Goal: Download file/media: Download file/media

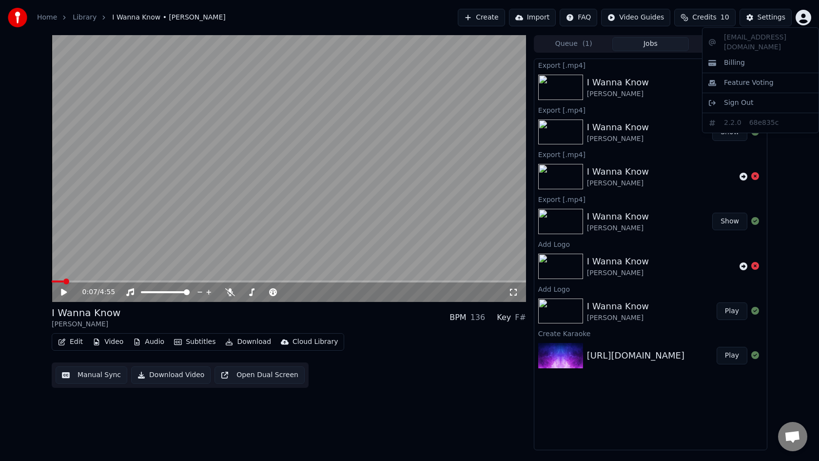
click at [45, 17] on html "Home Library I Wanna Know • [PERSON_NAME] Create Import FAQ Video Guides Credit…" at bounding box center [409, 230] width 819 height 461
click at [82, 19] on link "Library" at bounding box center [85, 18] width 24 height 10
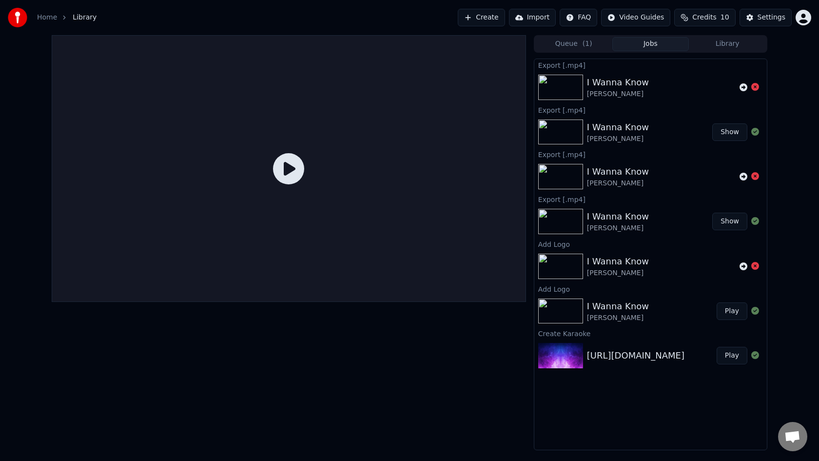
click at [490, 19] on button "Create" at bounding box center [481, 18] width 47 height 18
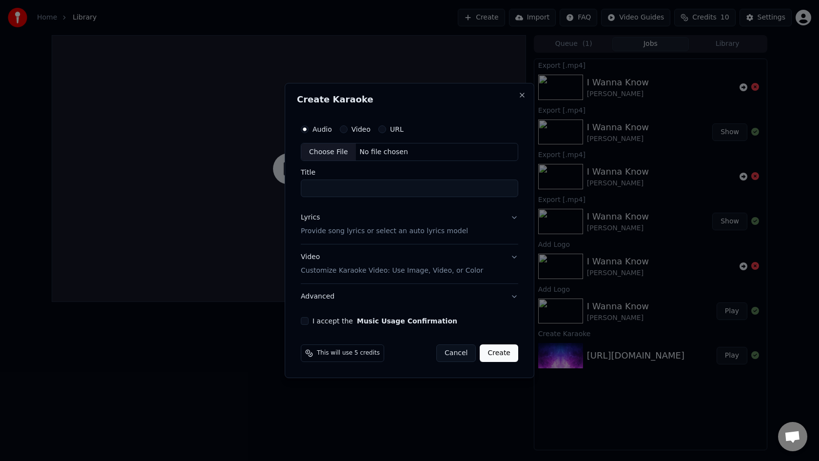
click at [381, 128] on button "URL" at bounding box center [382, 129] width 8 height 8
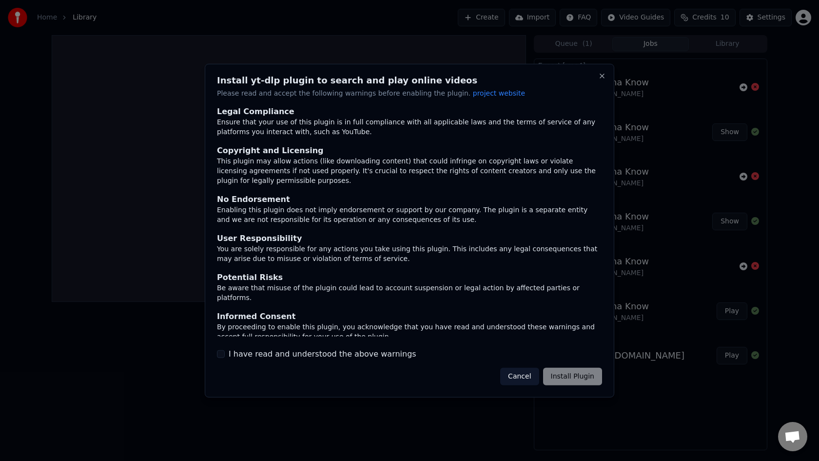
click at [581, 380] on div "Cancel Install Plugin" at bounding box center [551, 377] width 102 height 18
click at [289, 350] on label "I have read and understood the above warnings" at bounding box center [323, 354] width 188 height 12
click at [225, 350] on button "I have read and understood the above warnings" at bounding box center [221, 354] width 8 height 8
click at [557, 375] on button "Install Plugin" at bounding box center [572, 377] width 59 height 18
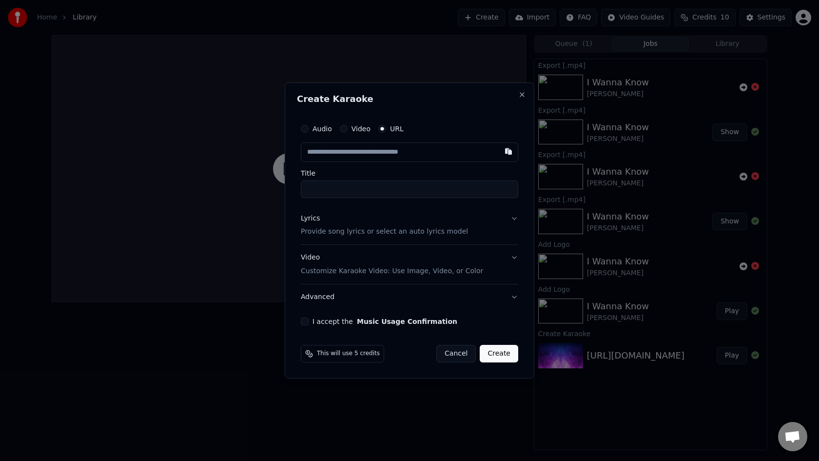
paste input "**********"
type input "**********"
type input "******"
type input "**********"
click at [307, 189] on input "******" at bounding box center [409, 189] width 217 height 18
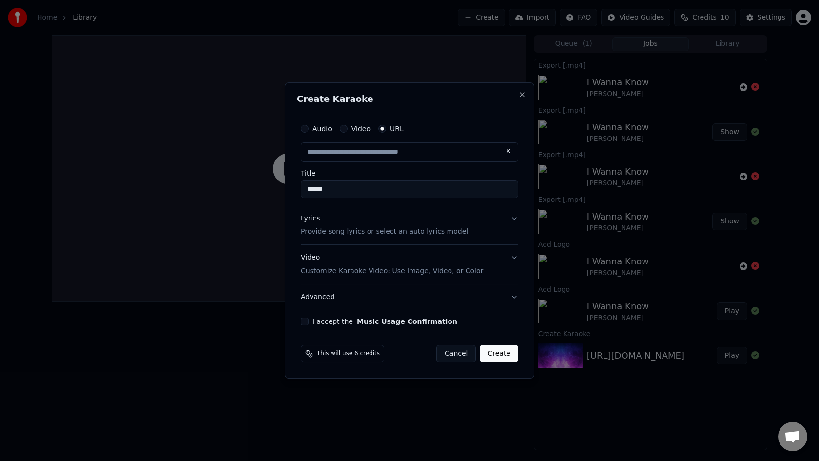
type input "**********"
click at [306, 324] on button "I accept the Music Usage Confirmation" at bounding box center [305, 321] width 8 height 8
click at [515, 218] on button "Lyrics Provide song lyrics or select an auto lyrics model" at bounding box center [409, 225] width 217 height 39
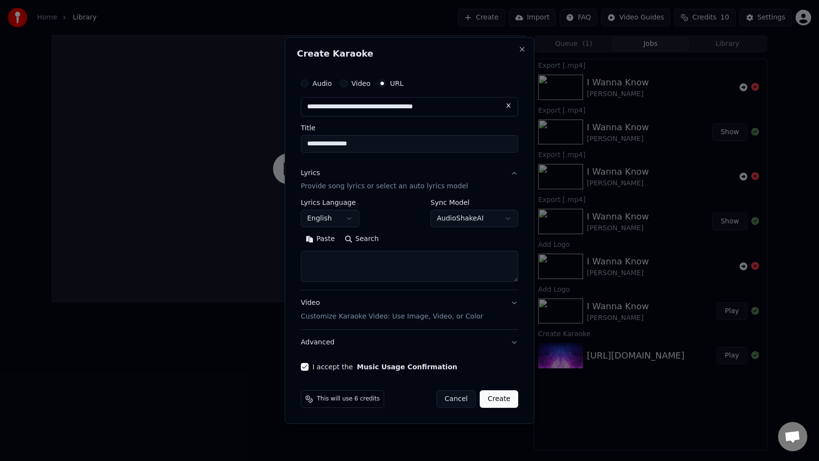
click at [357, 397] on span "This will use 6 credits" at bounding box center [348, 399] width 63 height 8
click at [308, 399] on circle at bounding box center [308, 398] width 4 height 4
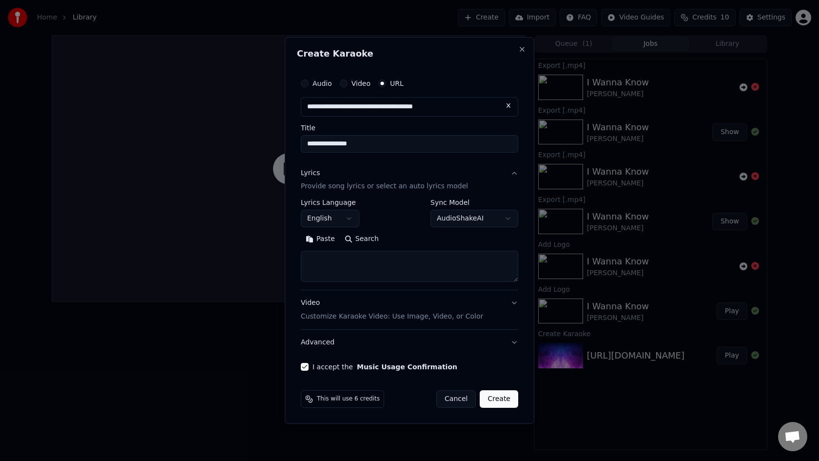
click at [335, 398] on span "This will use 6 credits" at bounding box center [348, 399] width 63 height 8
click at [354, 264] on textarea at bounding box center [409, 266] width 217 height 31
click at [410, 186] on p "Provide song lyrics or select an auto lyrics model" at bounding box center [384, 187] width 167 height 10
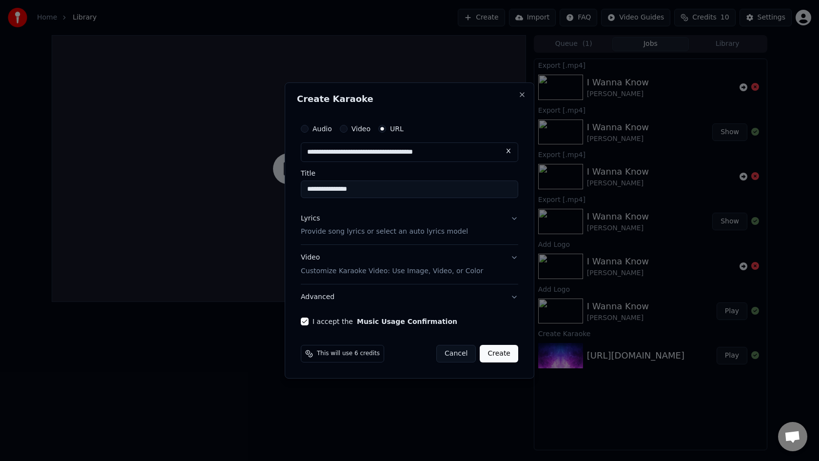
click at [406, 232] on p "Provide song lyrics or select an auto lyrics model" at bounding box center [384, 232] width 167 height 10
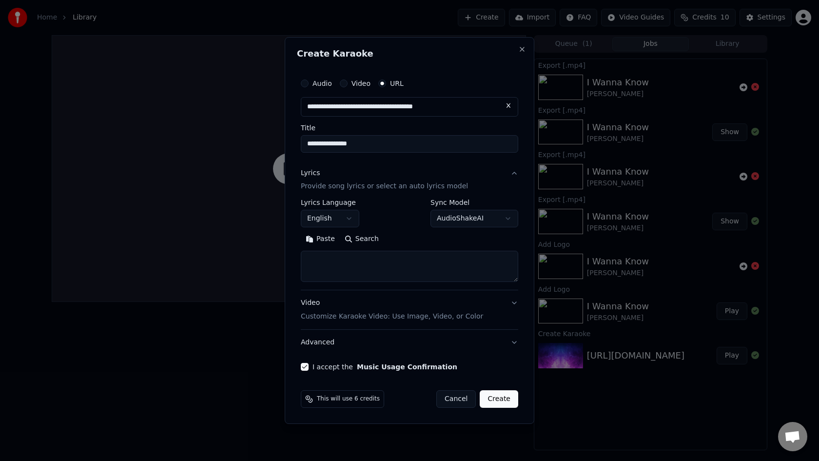
click at [467, 214] on button "AudioShakeAI" at bounding box center [474, 219] width 88 height 18
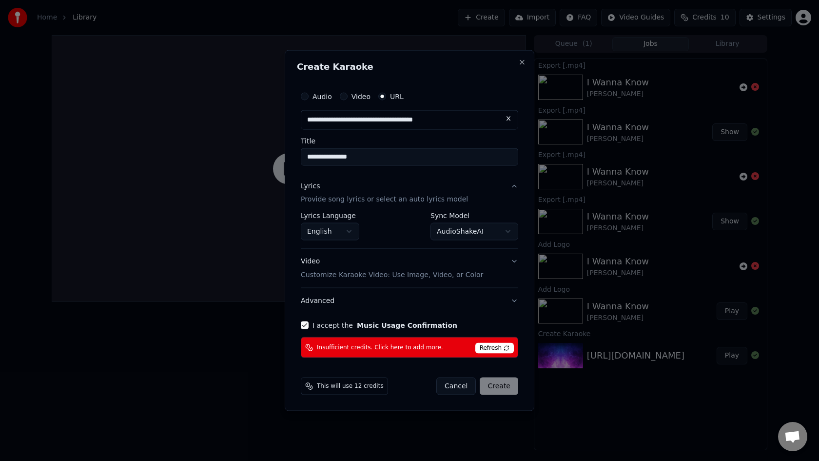
click at [495, 232] on button "AudioShakeAI" at bounding box center [474, 232] width 88 height 18
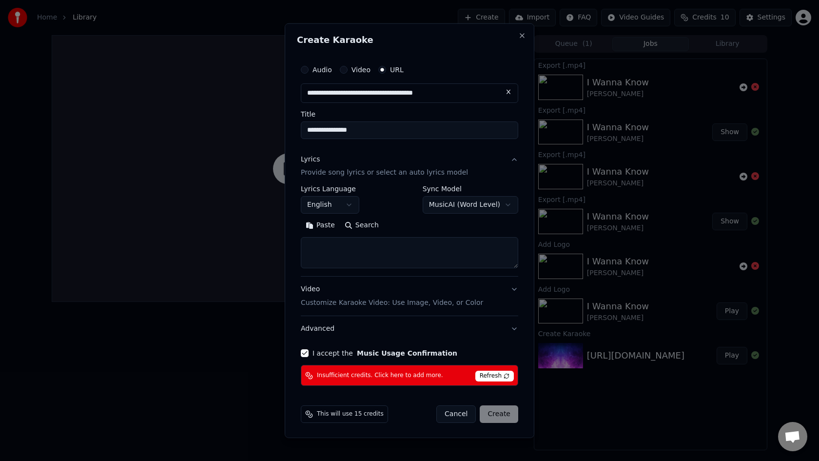
click at [504, 206] on button "MusicAI ( Word Level )" at bounding box center [471, 205] width 96 height 18
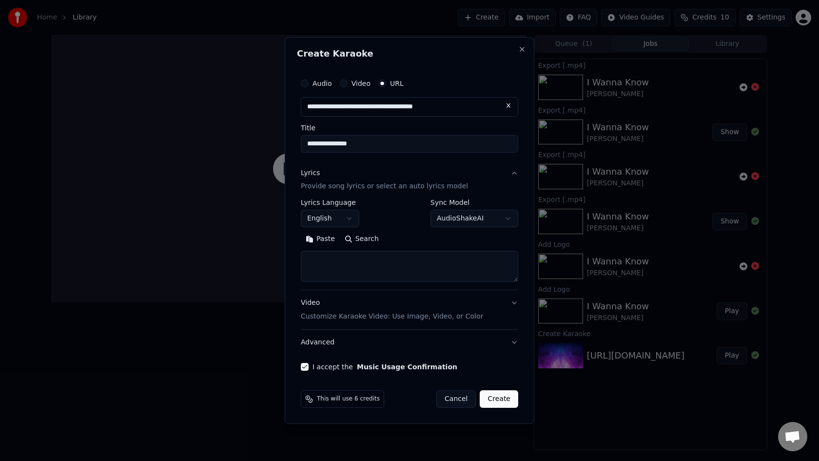
click at [475, 221] on button "AudioShakeAI" at bounding box center [474, 219] width 88 height 18
click at [481, 217] on button "Wav2Vec2" at bounding box center [474, 219] width 88 height 18
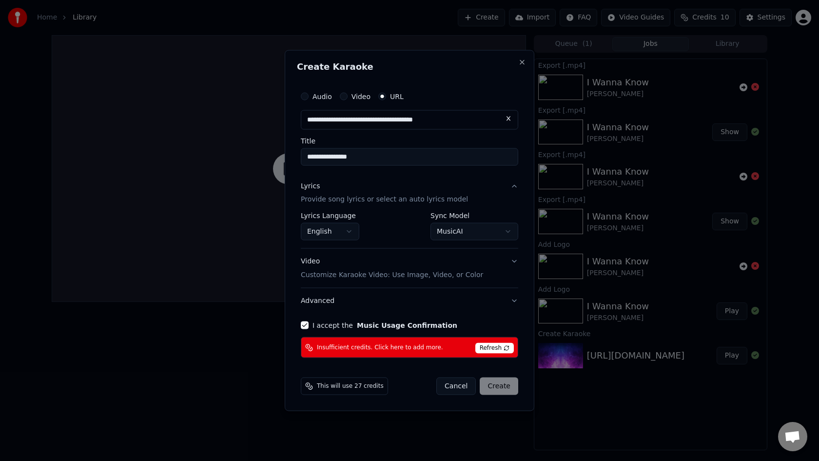
click at [483, 240] on div "**********" at bounding box center [409, 230] width 217 height 36
click at [485, 229] on button "MusicAI" at bounding box center [474, 232] width 88 height 18
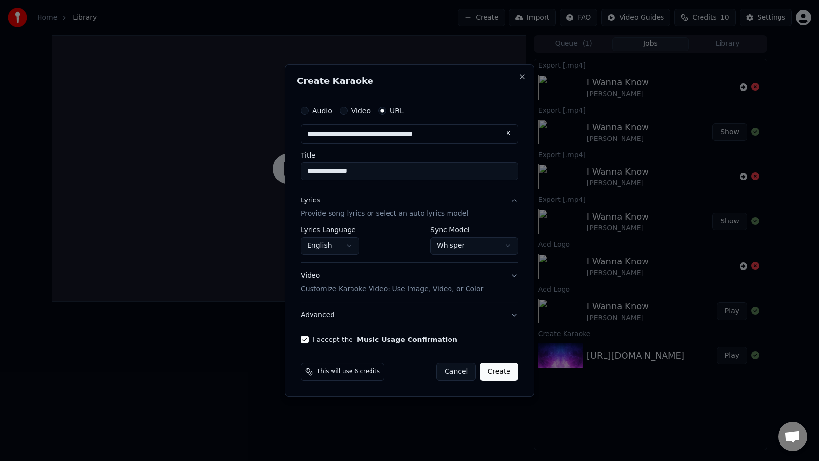
click at [491, 250] on button "Whisper" at bounding box center [474, 246] width 88 height 18
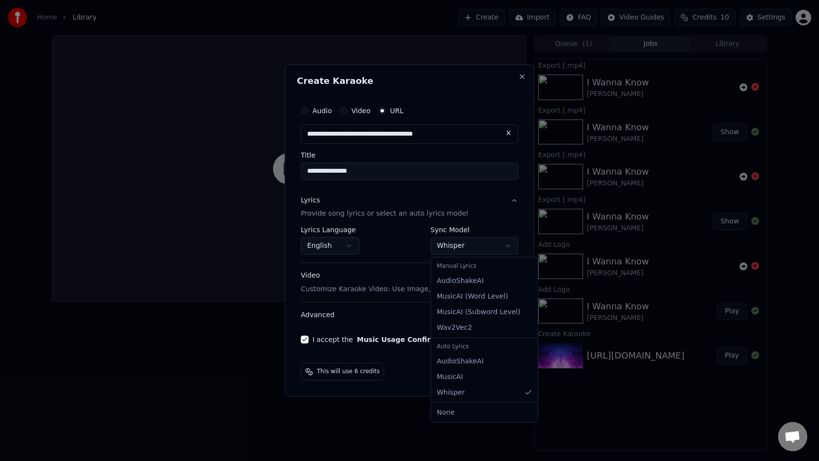
select select "****"
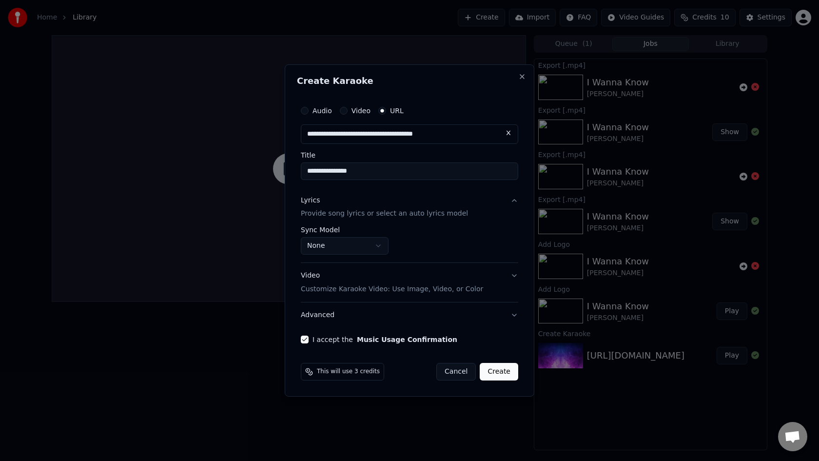
click at [434, 215] on p "Provide song lyrics or select an auto lyrics model" at bounding box center [384, 214] width 167 height 10
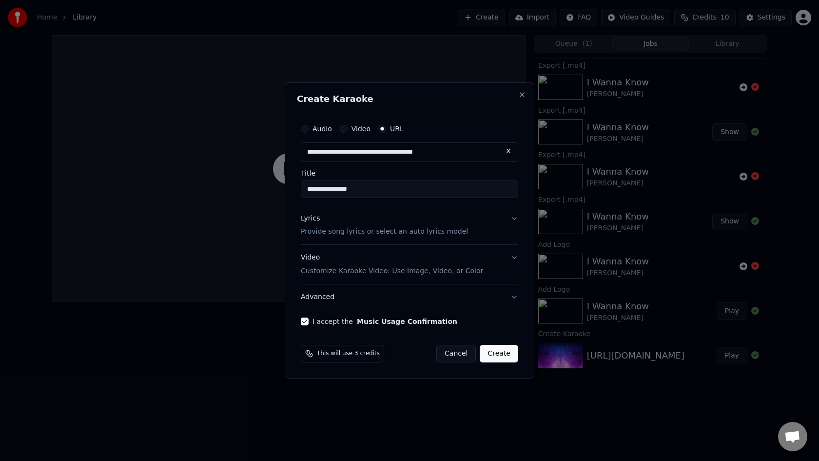
click at [431, 232] on p "Provide song lyrics or select an auto lyrics model" at bounding box center [384, 232] width 167 height 10
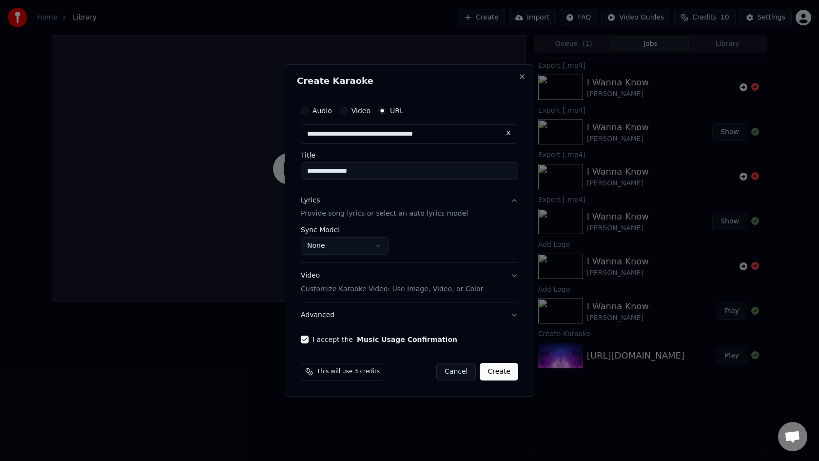
click at [514, 201] on button "Lyrics Provide song lyrics or select an auto lyrics model" at bounding box center [409, 207] width 217 height 39
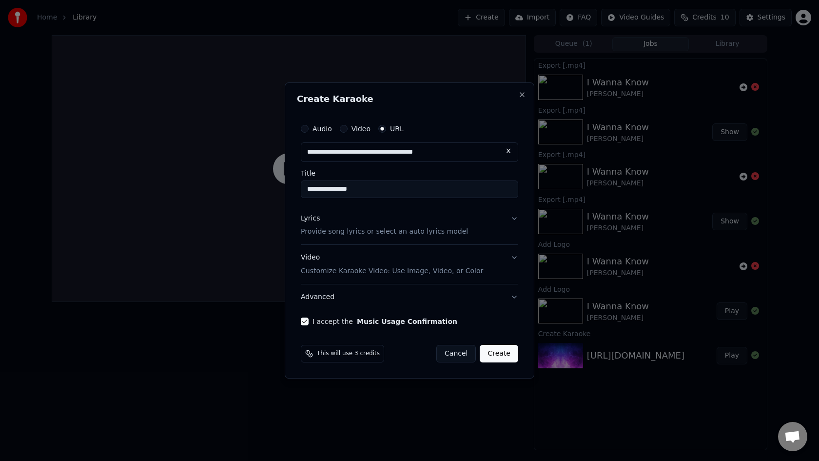
click at [514, 201] on div "**********" at bounding box center [409, 222] width 225 height 214
click at [432, 234] on p "Provide song lyrics or select an auto lyrics model" at bounding box center [384, 232] width 167 height 10
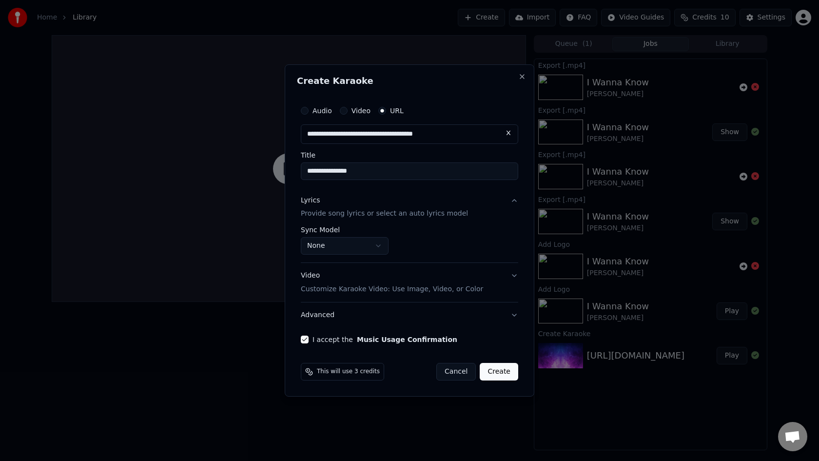
click at [353, 249] on button "None" at bounding box center [345, 246] width 88 height 18
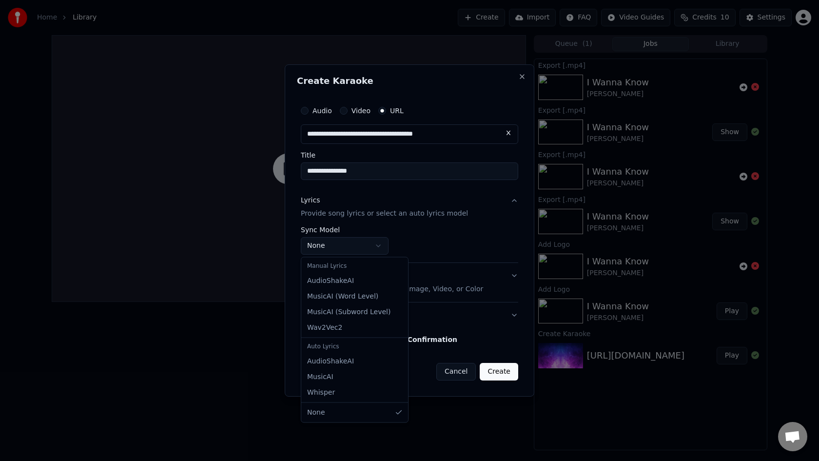
click at [353, 249] on div at bounding box center [409, 230] width 819 height 461
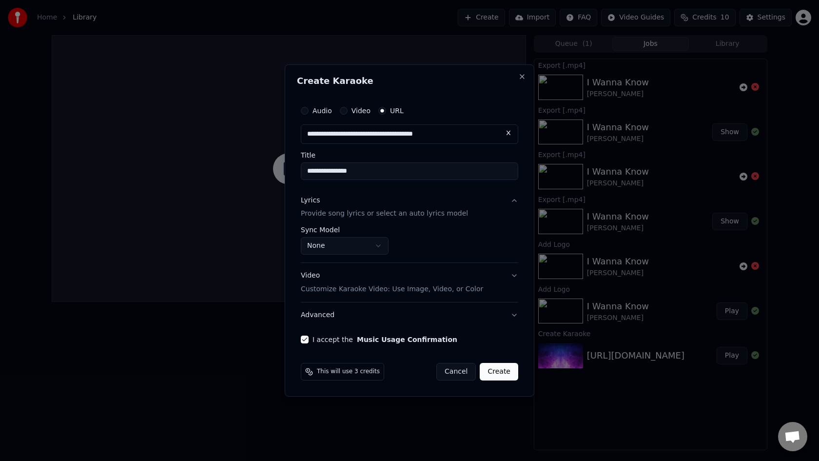
click at [353, 249] on button "None" at bounding box center [345, 246] width 88 height 18
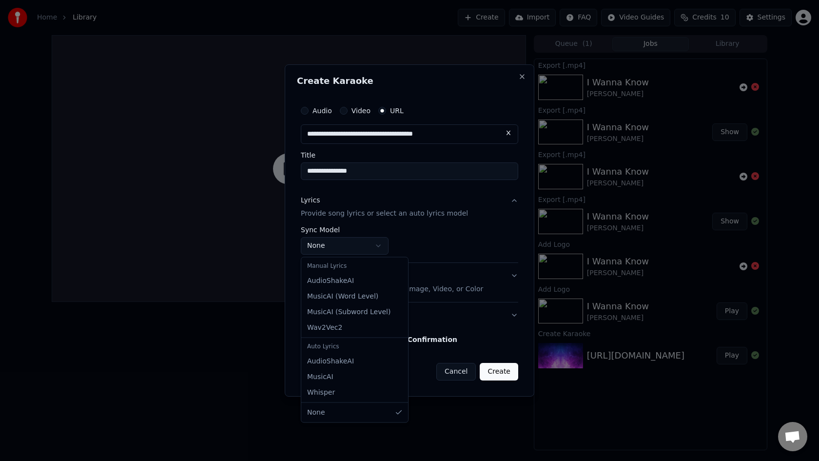
select select "**********"
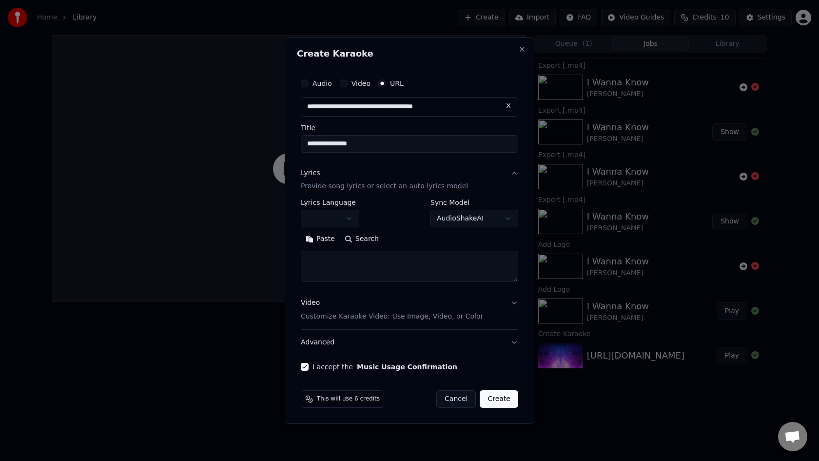
click at [339, 218] on button "button" at bounding box center [330, 219] width 58 height 18
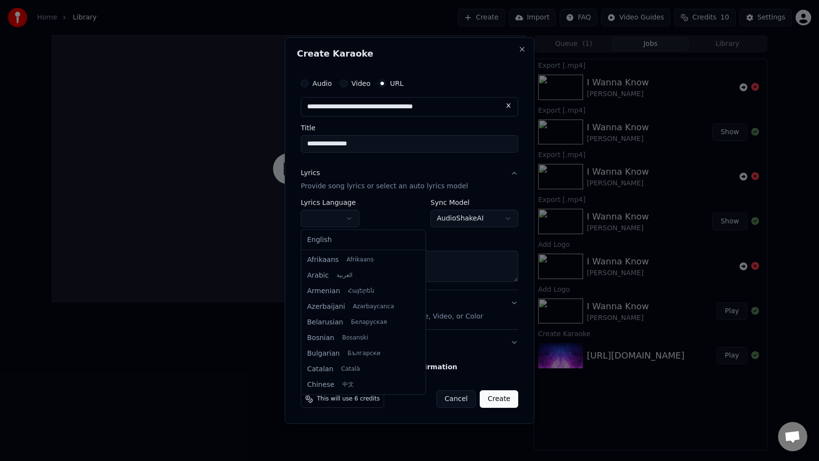
select select "**"
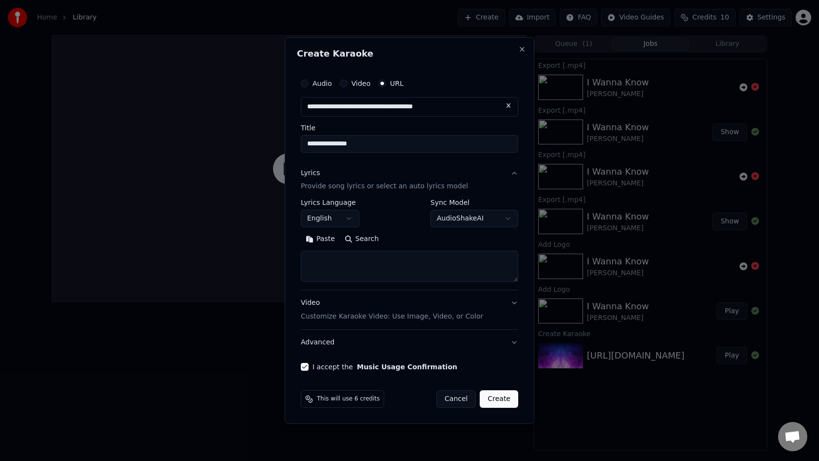
click at [337, 264] on textarea at bounding box center [409, 266] width 217 height 31
paste textarea "**********"
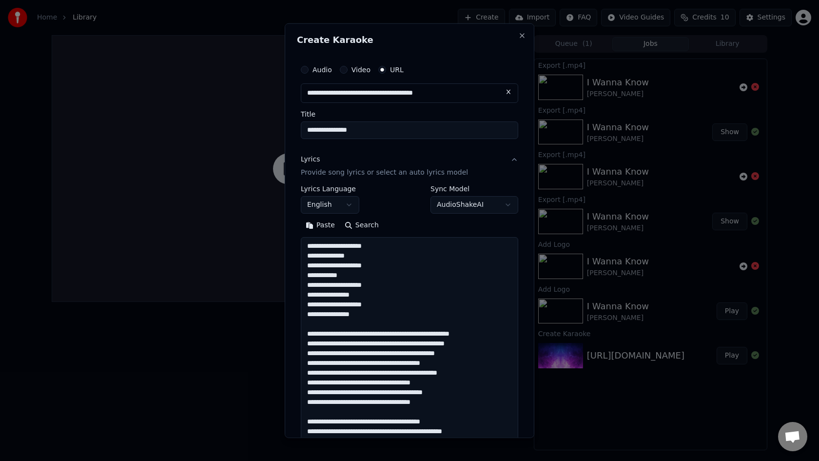
scroll to position [1308, 0]
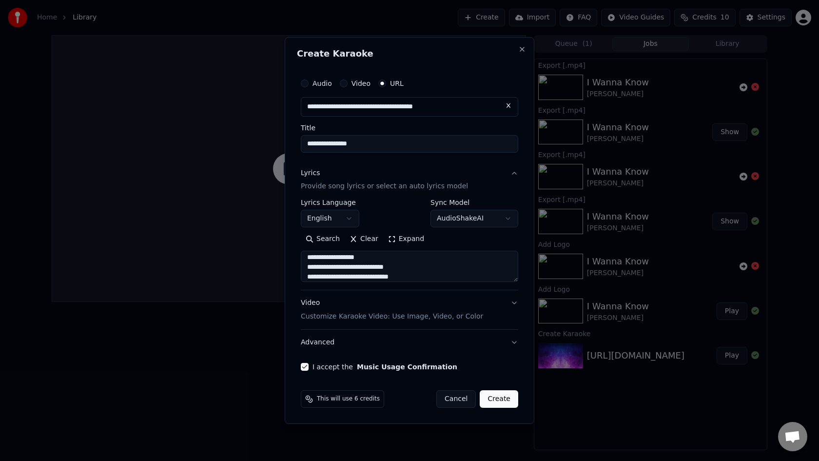
type textarea "**********"
click at [514, 304] on button "Video Customize Karaoke Video: Use Image, Video, or Color" at bounding box center [409, 309] width 217 height 39
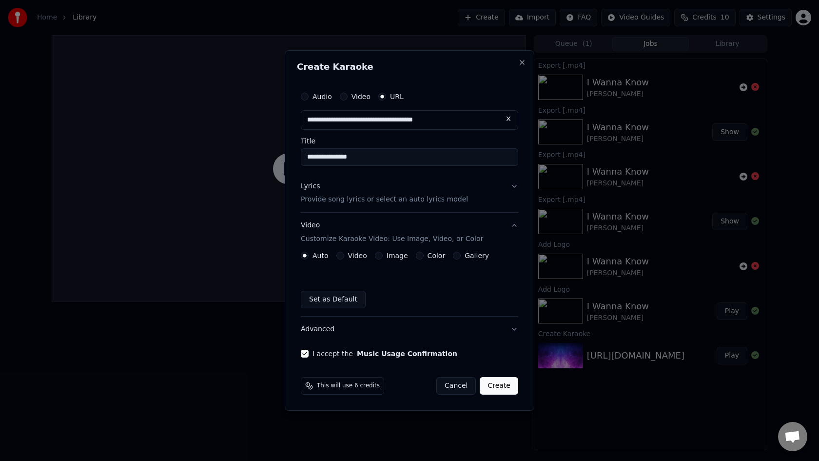
click at [514, 226] on button "Video Customize Karaoke Video: Use Image, Video, or Color" at bounding box center [409, 232] width 217 height 39
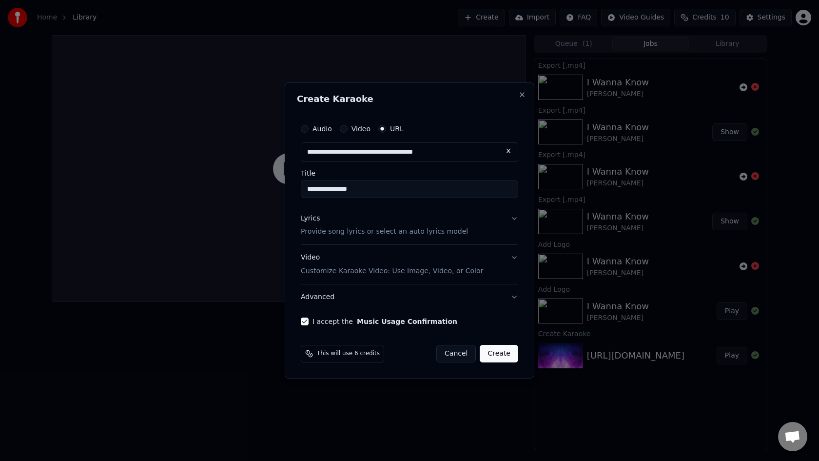
click at [499, 354] on button "Create" at bounding box center [499, 354] width 39 height 18
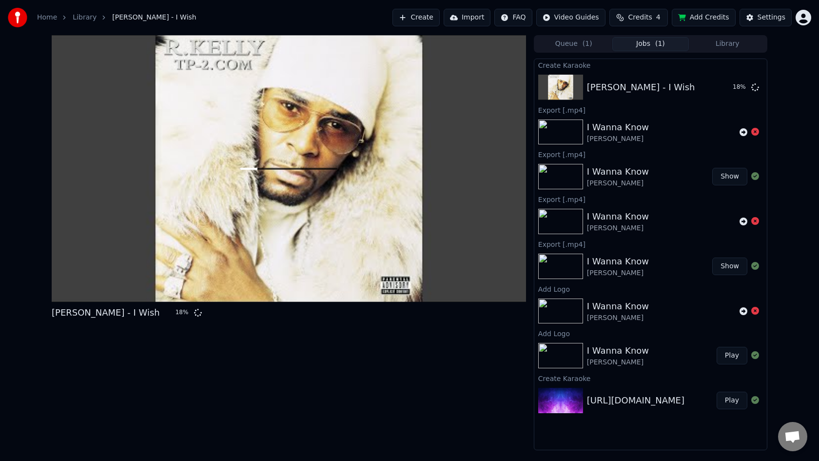
click at [698, 18] on button "Add Credits" at bounding box center [704, 18] width 64 height 18
click at [561, 131] on img at bounding box center [560, 131] width 45 height 25
click at [615, 122] on div "I Wanna Know" at bounding box center [618, 127] width 62 height 14
click at [613, 172] on div "I Wanna Know" at bounding box center [618, 172] width 62 height 14
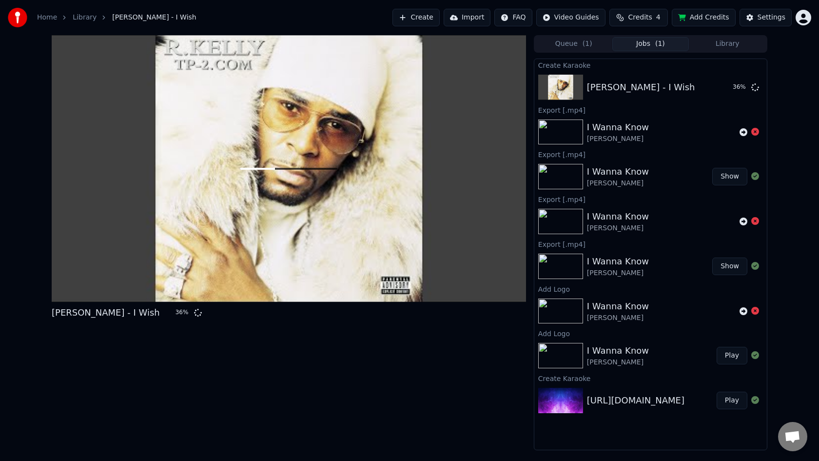
click at [729, 177] on button "Show" at bounding box center [729, 177] width 35 height 18
click at [730, 355] on button "Play" at bounding box center [731, 356] width 31 height 18
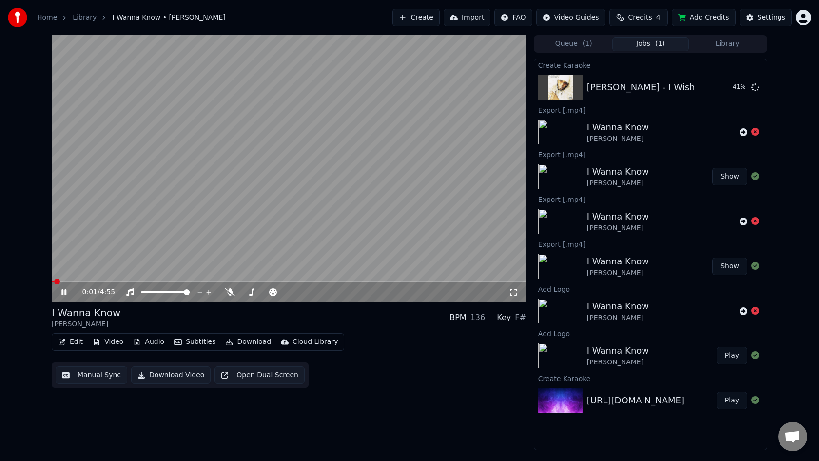
click at [65, 294] on icon at bounding box center [63, 292] width 5 height 6
click at [78, 343] on button "Edit" at bounding box center [70, 342] width 33 height 14
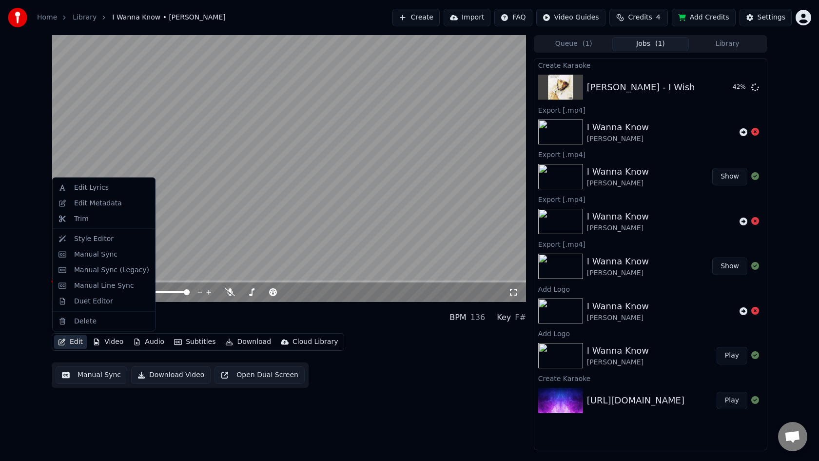
click at [78, 343] on button "Edit" at bounding box center [70, 342] width 33 height 14
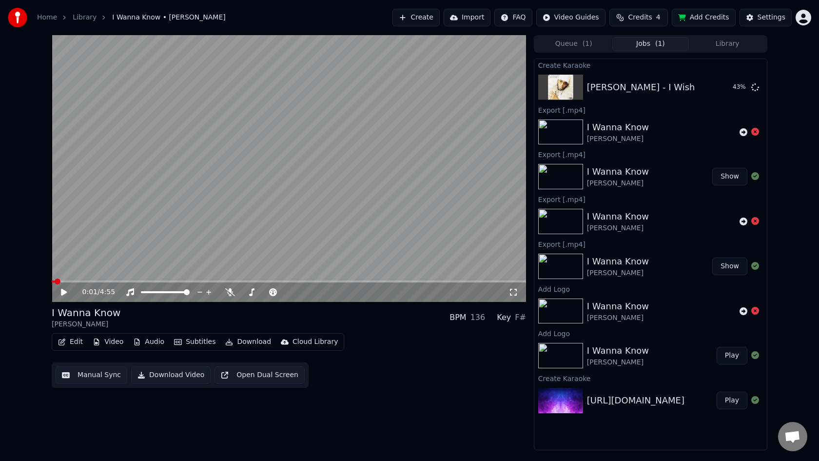
click at [116, 342] on button "Video" at bounding box center [108, 342] width 39 height 14
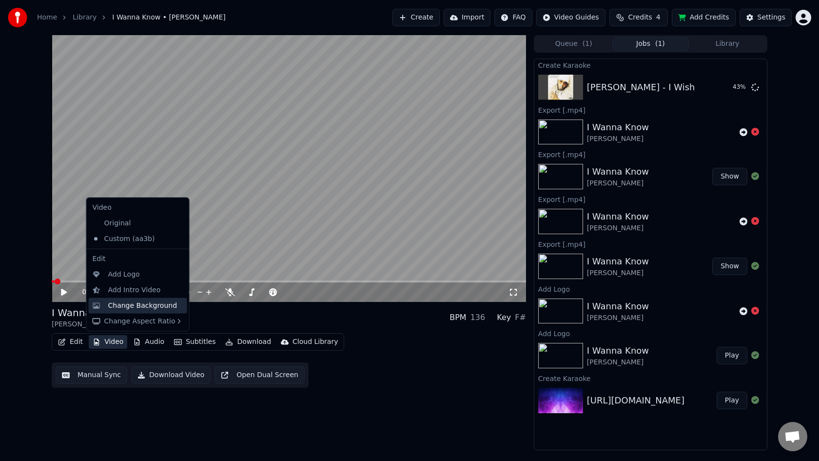
click at [146, 306] on div "Change Background" at bounding box center [142, 305] width 69 height 10
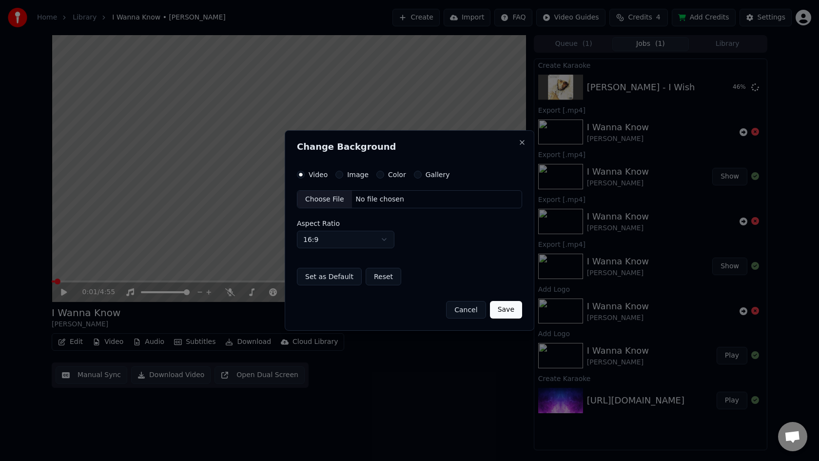
click at [340, 175] on button "Image" at bounding box center [339, 175] width 8 height 8
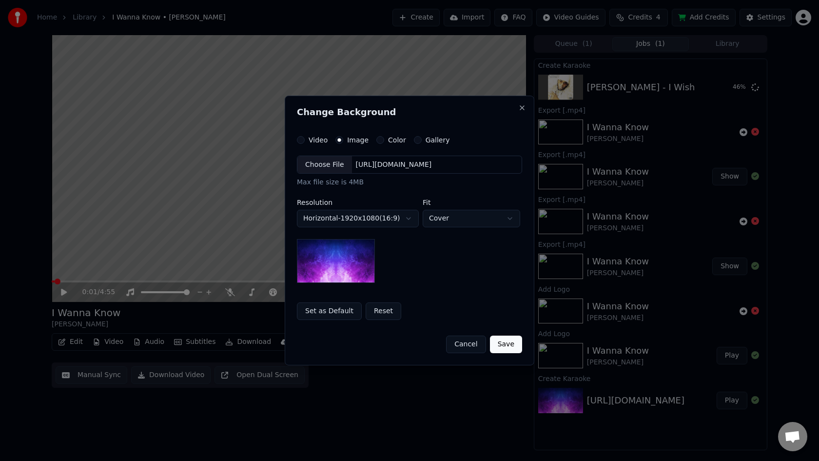
click at [343, 265] on img at bounding box center [336, 261] width 78 height 44
click at [436, 166] on div "[URL][DOMAIN_NAME]" at bounding box center [394, 165] width 84 height 10
click at [464, 347] on button "Cancel" at bounding box center [465, 344] width 39 height 18
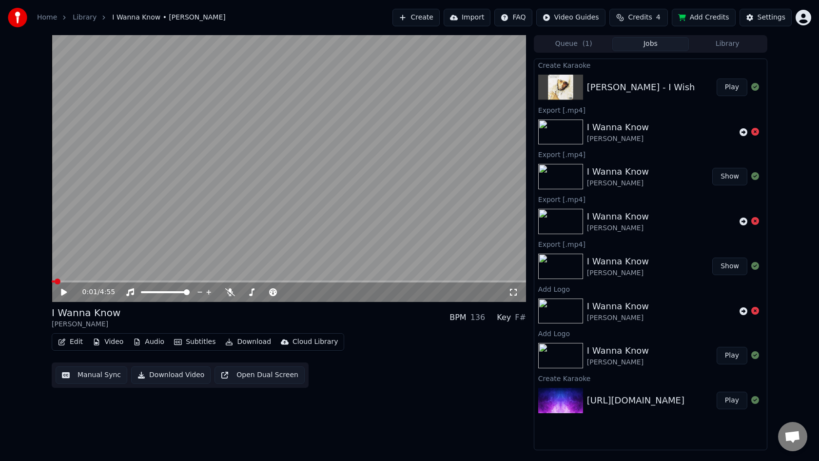
click at [280, 228] on video at bounding box center [289, 168] width 474 height 267
click at [68, 292] on icon at bounding box center [70, 292] width 23 height 8
click at [106, 341] on button "Video" at bounding box center [108, 342] width 39 height 14
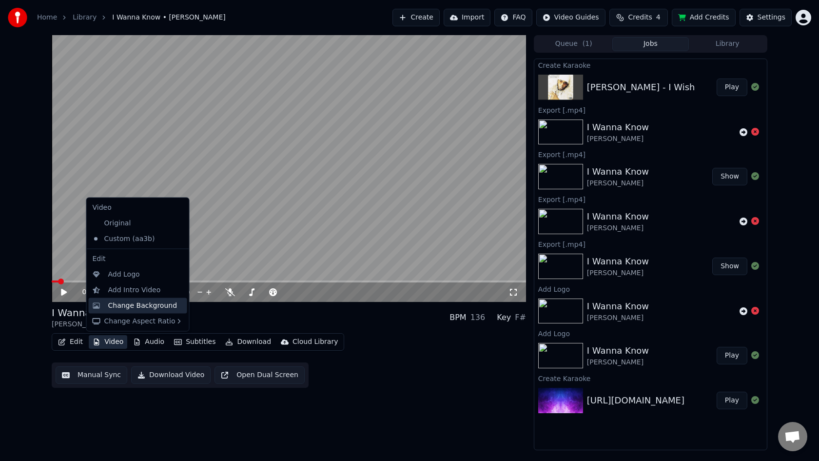
click at [129, 307] on div "Change Background" at bounding box center [142, 305] width 69 height 10
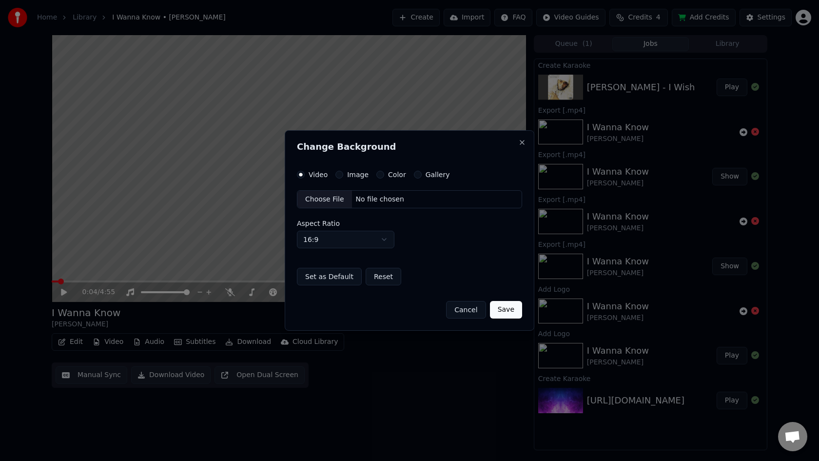
click at [343, 174] on div "Image" at bounding box center [351, 175] width 33 height 8
click at [340, 175] on button "Image" at bounding box center [339, 175] width 8 height 8
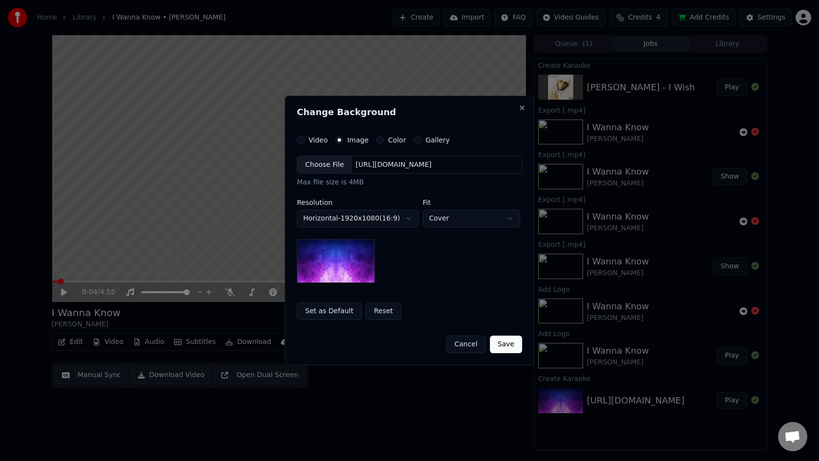
click at [328, 311] on button "Set as Default" at bounding box center [329, 311] width 65 height 18
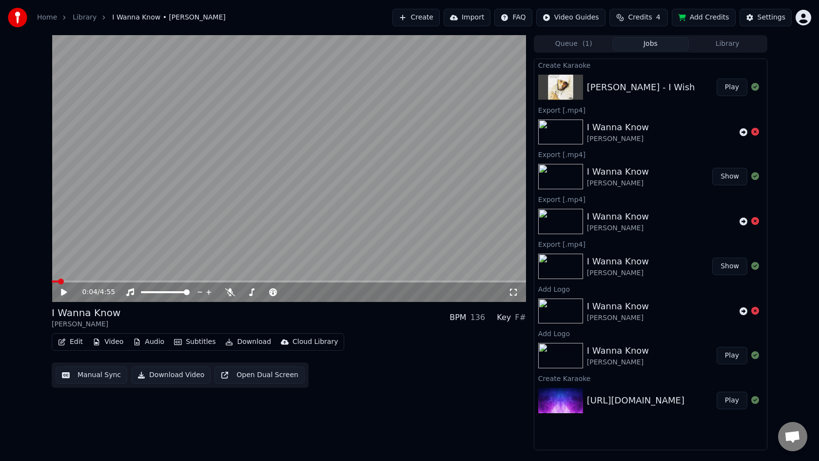
click at [730, 86] on button "Play" at bounding box center [731, 87] width 31 height 18
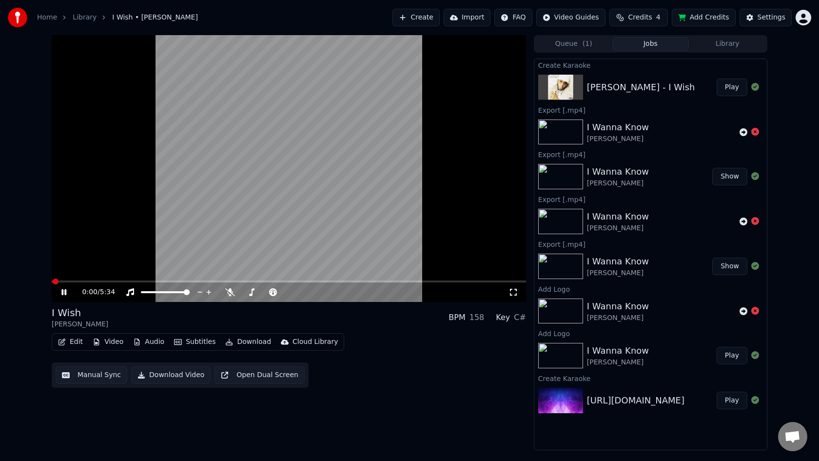
click at [105, 343] on button "Video" at bounding box center [108, 342] width 39 height 14
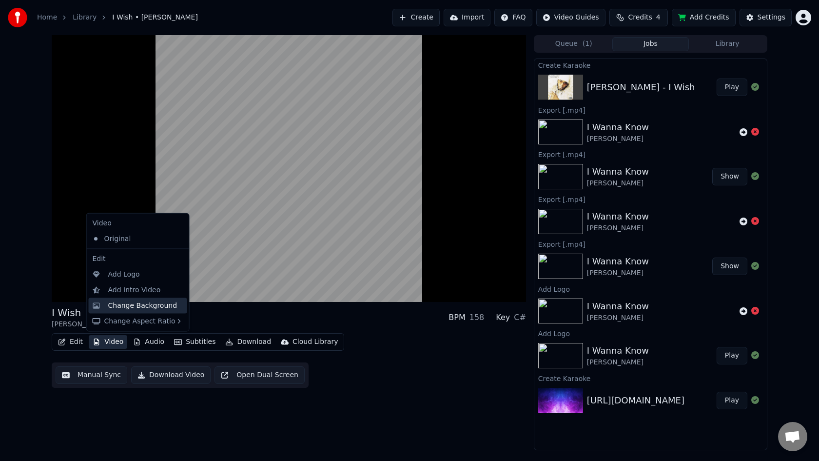
click at [137, 304] on div "Change Background" at bounding box center [142, 305] width 69 height 10
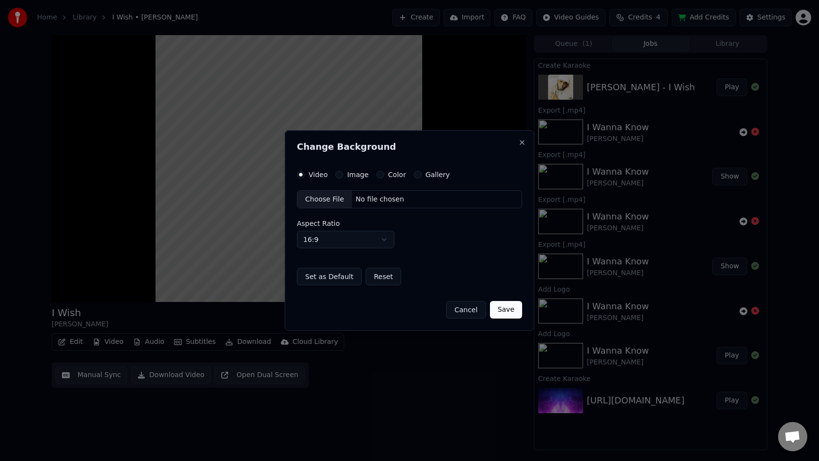
click at [341, 176] on button "Image" at bounding box center [339, 175] width 8 height 8
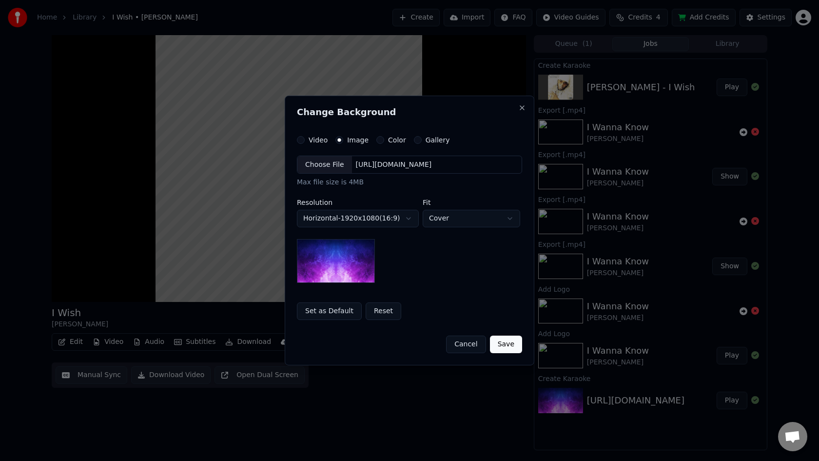
click at [349, 261] on img at bounding box center [336, 261] width 78 height 44
click at [503, 348] on button "Save" at bounding box center [506, 344] width 32 height 18
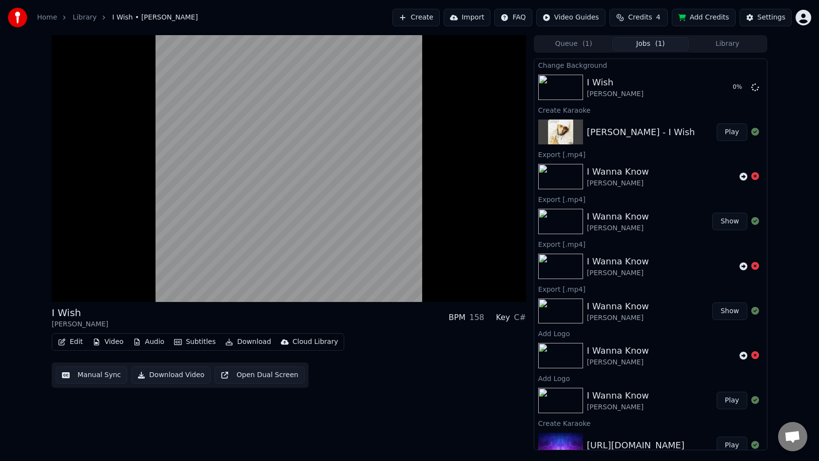
click at [112, 340] on button "Video" at bounding box center [108, 342] width 39 height 14
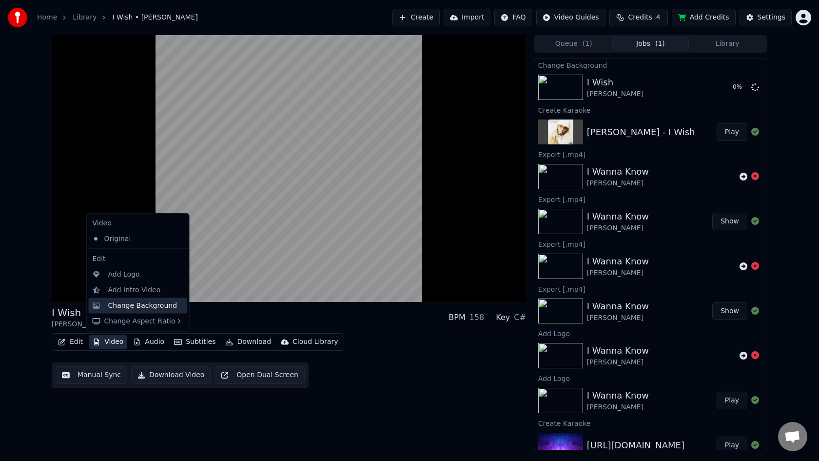
click at [136, 305] on div "Change Background" at bounding box center [142, 305] width 69 height 10
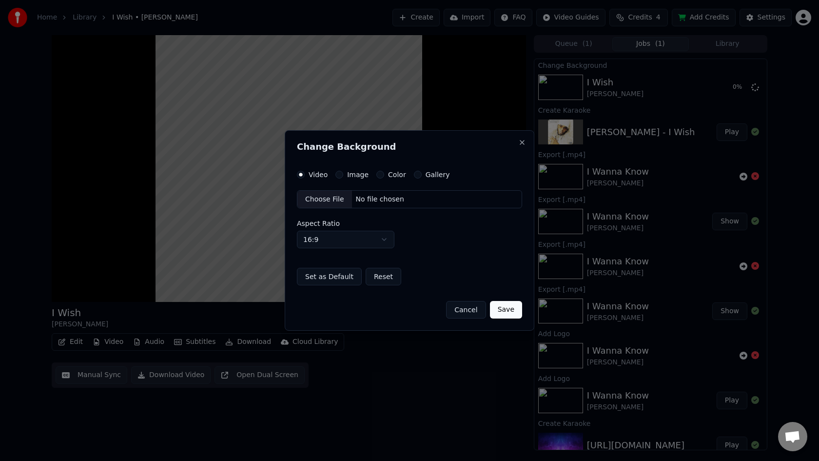
click at [343, 174] on div "Image" at bounding box center [351, 175] width 33 height 8
click at [339, 174] on button "Image" at bounding box center [339, 175] width 8 height 8
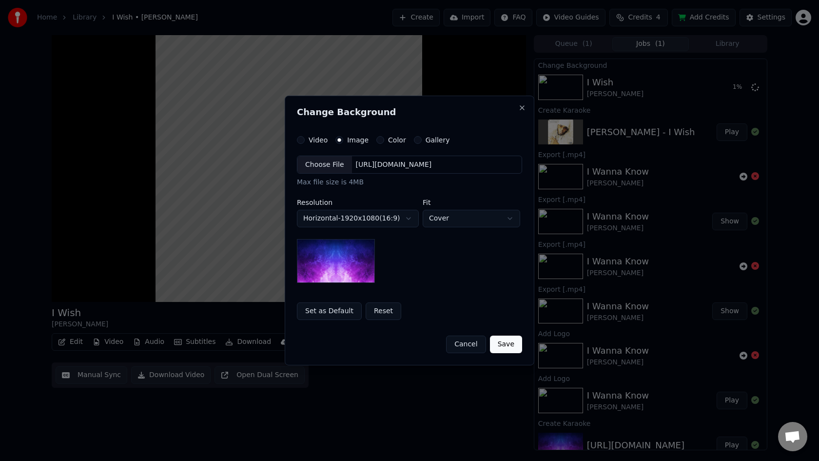
click at [332, 312] on button "Set as Default" at bounding box center [329, 311] width 65 height 18
click at [497, 342] on button "Save" at bounding box center [506, 344] width 32 height 18
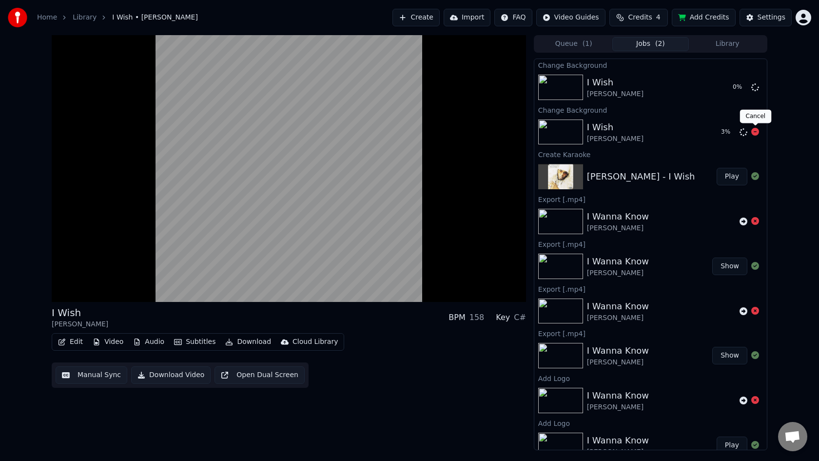
click at [755, 133] on icon at bounding box center [755, 132] width 8 height 8
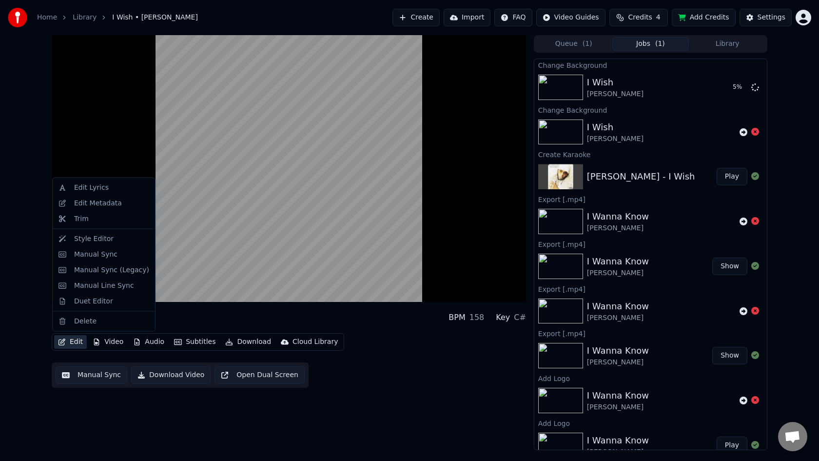
click at [73, 340] on button "Edit" at bounding box center [70, 342] width 33 height 14
click at [89, 207] on div "Edit Metadata" at bounding box center [98, 203] width 48 height 10
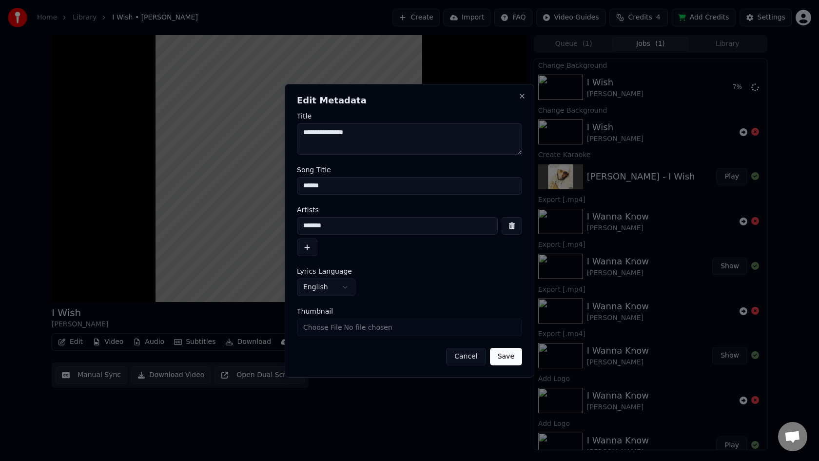
click at [467, 356] on button "Cancel" at bounding box center [465, 357] width 39 height 18
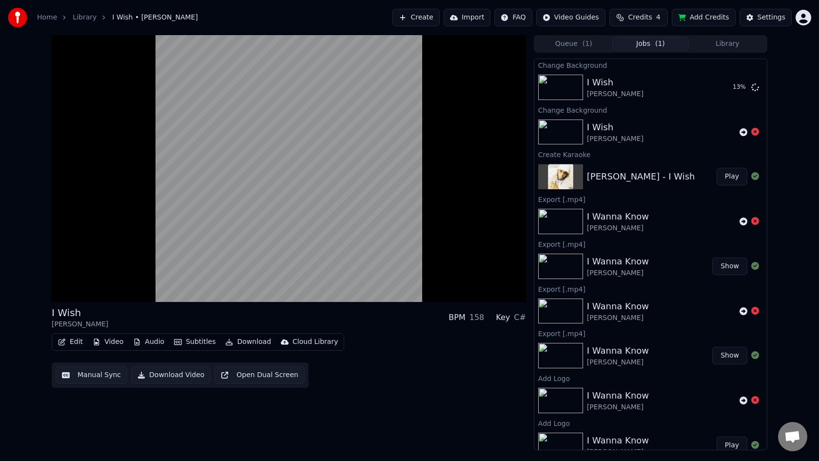
click at [74, 339] on button "Edit" at bounding box center [70, 342] width 33 height 14
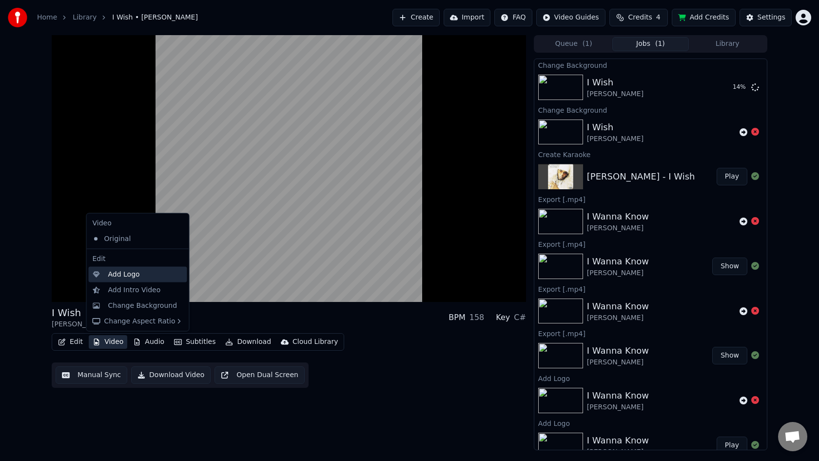
click at [122, 275] on div "Add Logo" at bounding box center [124, 274] width 32 height 10
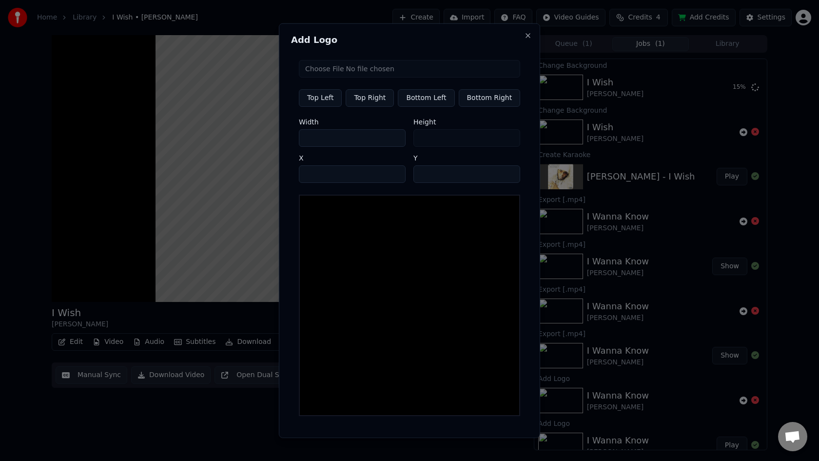
click at [368, 72] on input "file" at bounding box center [409, 68] width 221 height 18
type input "**********"
type input "***"
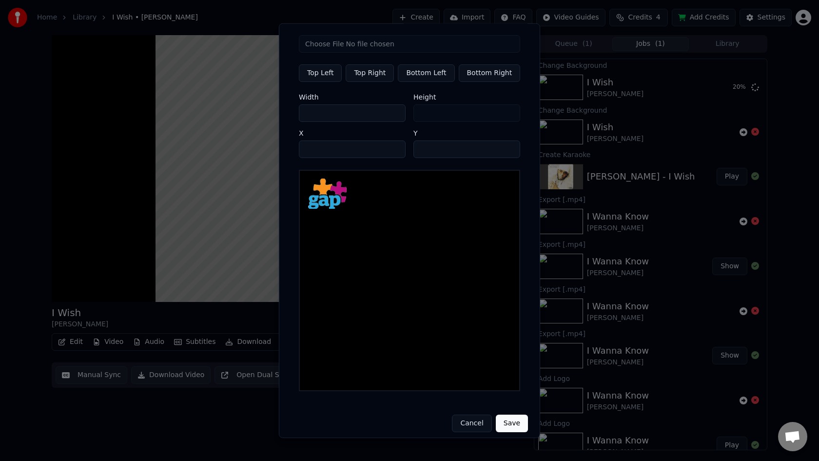
click at [504, 417] on button "Save" at bounding box center [512, 423] width 32 height 18
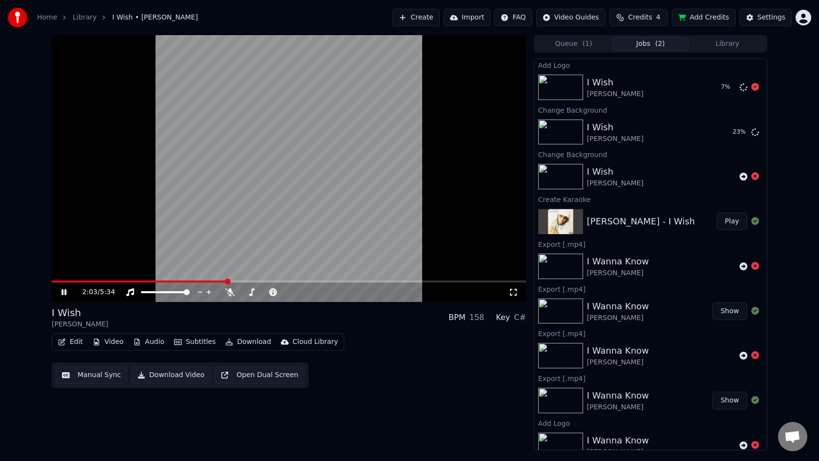
click at [594, 80] on div "I Wish" at bounding box center [615, 83] width 57 height 14
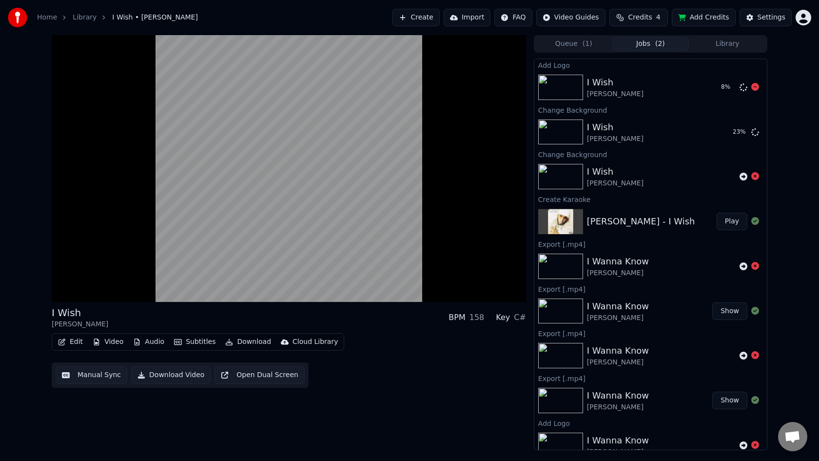
click at [563, 84] on img at bounding box center [560, 87] width 45 height 25
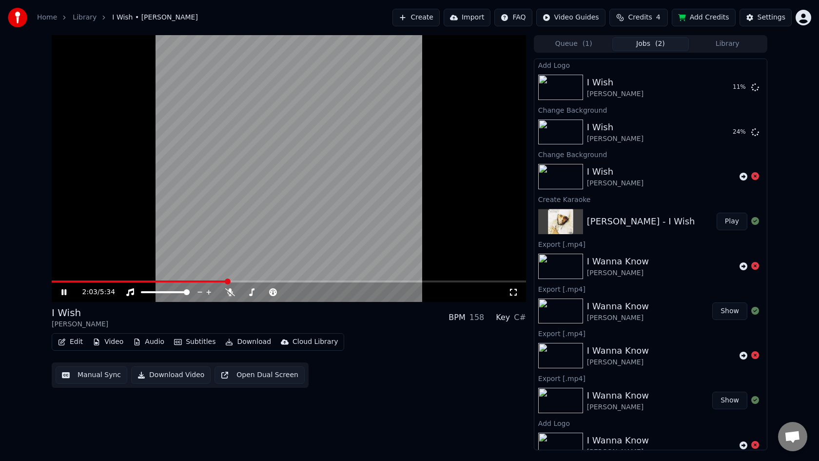
click at [65, 292] on icon at bounding box center [63, 292] width 5 height 6
click at [55, 281] on span at bounding box center [289, 281] width 474 height 2
click at [55, 281] on span at bounding box center [58, 281] width 6 height 6
click at [102, 344] on button "Video" at bounding box center [108, 342] width 39 height 14
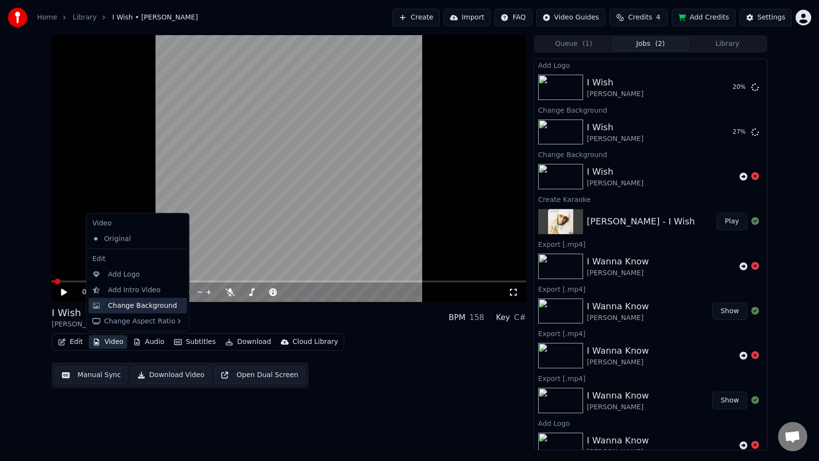
click at [130, 306] on div "Change Background" at bounding box center [142, 305] width 69 height 10
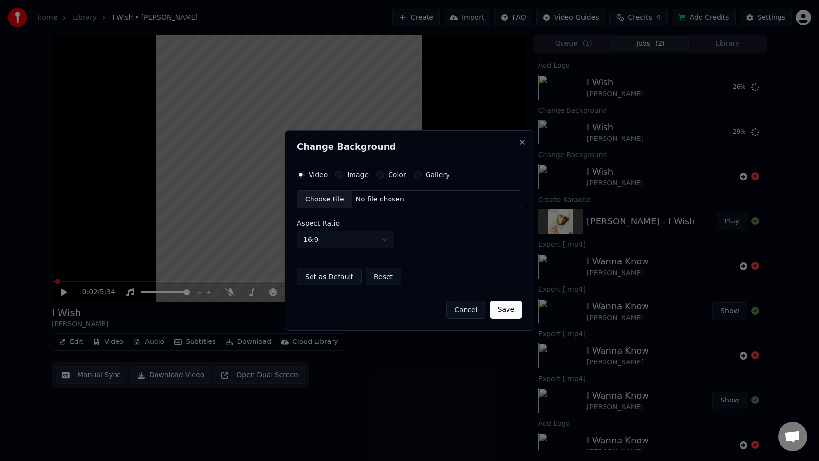
click at [415, 175] on button "Gallery" at bounding box center [418, 175] width 8 height 8
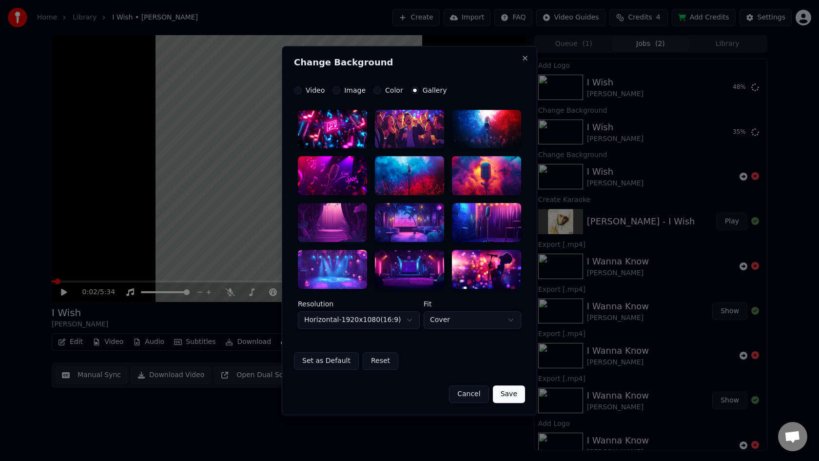
click at [424, 182] on div at bounding box center [409, 175] width 69 height 39
click at [330, 359] on button "Set as Default" at bounding box center [326, 361] width 65 height 18
click at [504, 391] on button "Save" at bounding box center [509, 394] width 32 height 18
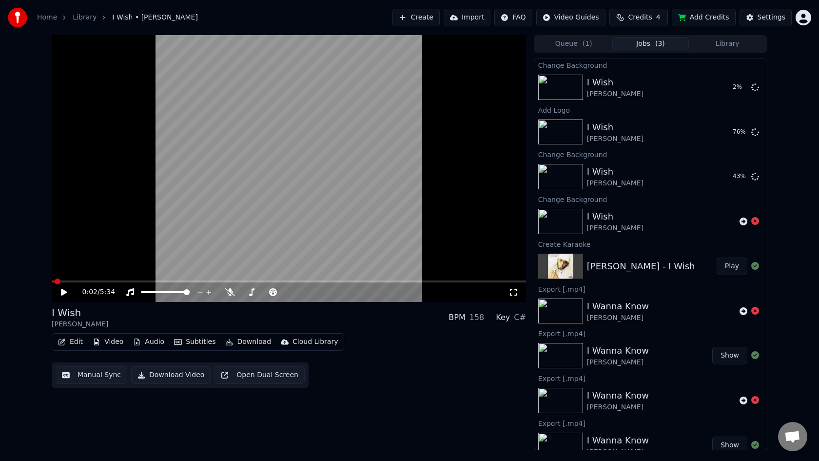
scroll to position [146, 0]
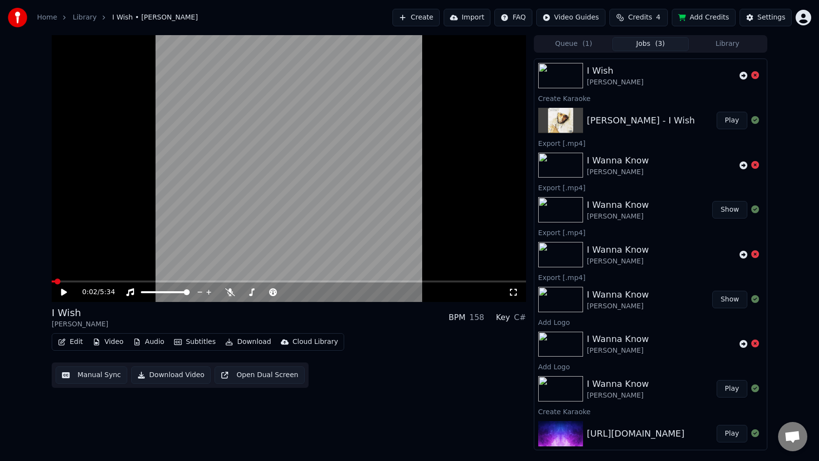
click at [566, 166] on img at bounding box center [560, 165] width 45 height 25
click at [728, 386] on button "Play" at bounding box center [731, 389] width 31 height 18
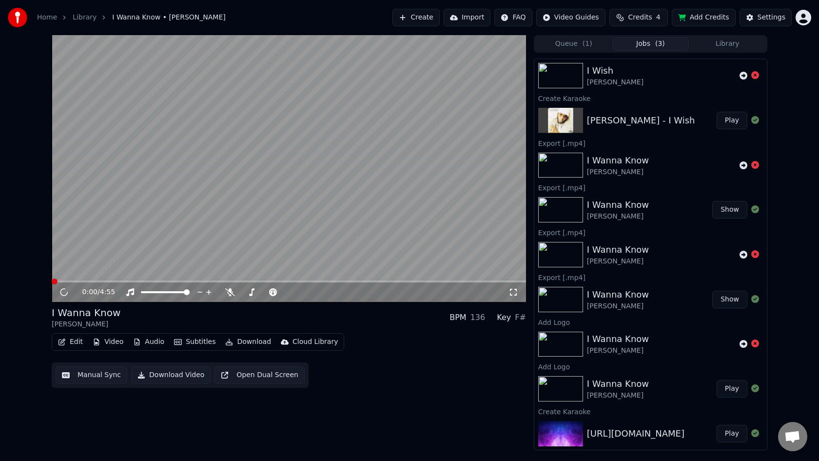
click at [67, 291] on icon at bounding box center [63, 292] width 9 height 10
click at [244, 256] on video at bounding box center [289, 168] width 474 height 267
click at [63, 290] on icon at bounding box center [63, 292] width 5 height 6
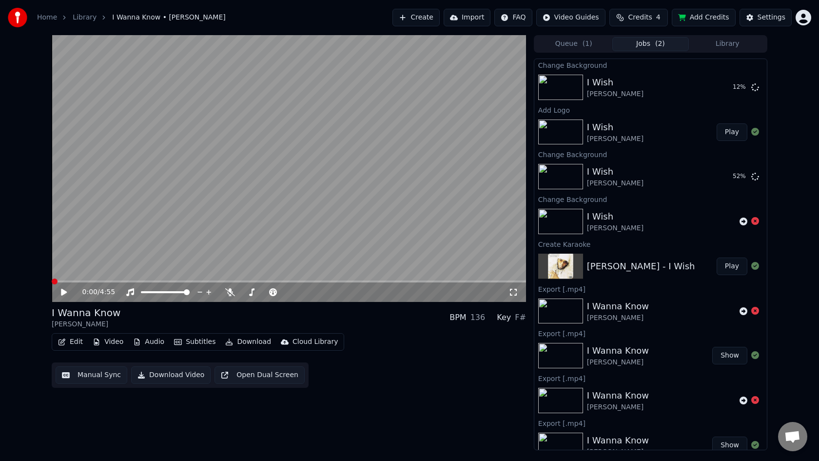
click at [732, 134] on button "Play" at bounding box center [731, 132] width 31 height 18
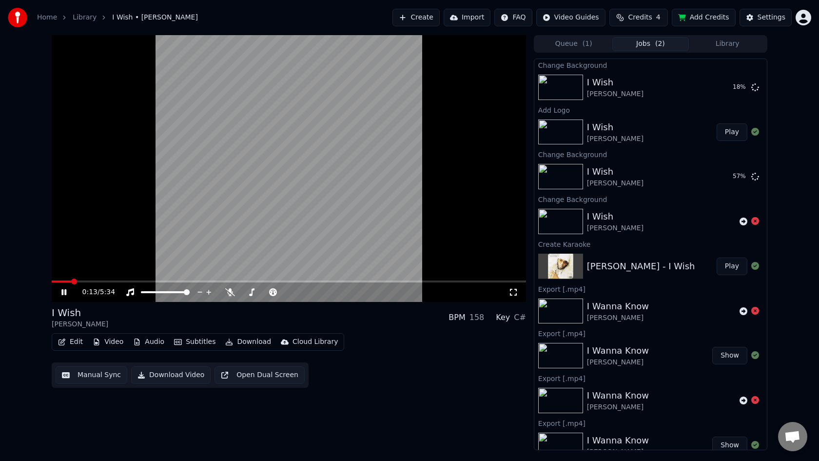
click at [444, 128] on video at bounding box center [289, 168] width 474 height 267
click at [734, 135] on button "Play" at bounding box center [731, 132] width 31 height 18
click at [74, 344] on button "Edit" at bounding box center [70, 342] width 33 height 14
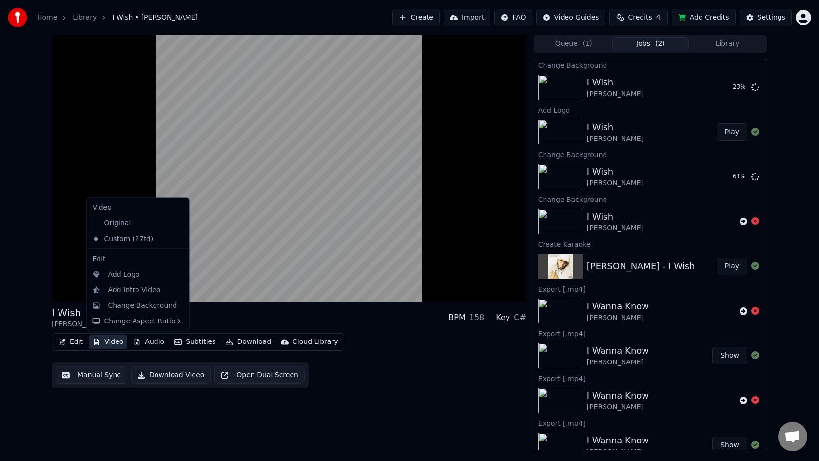
click at [115, 341] on button "Video" at bounding box center [108, 342] width 39 height 14
click at [111, 224] on div "Original" at bounding box center [131, 223] width 84 height 16
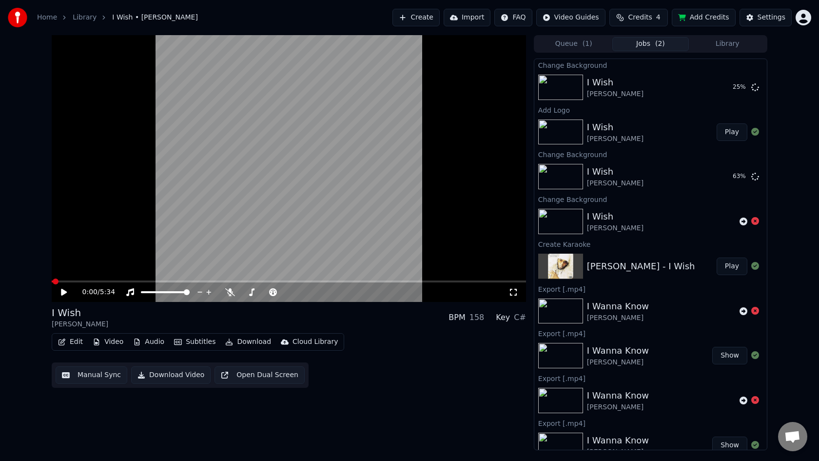
click at [61, 292] on icon at bounding box center [64, 292] width 6 height 7
click at [103, 343] on button "Video" at bounding box center [108, 342] width 39 height 14
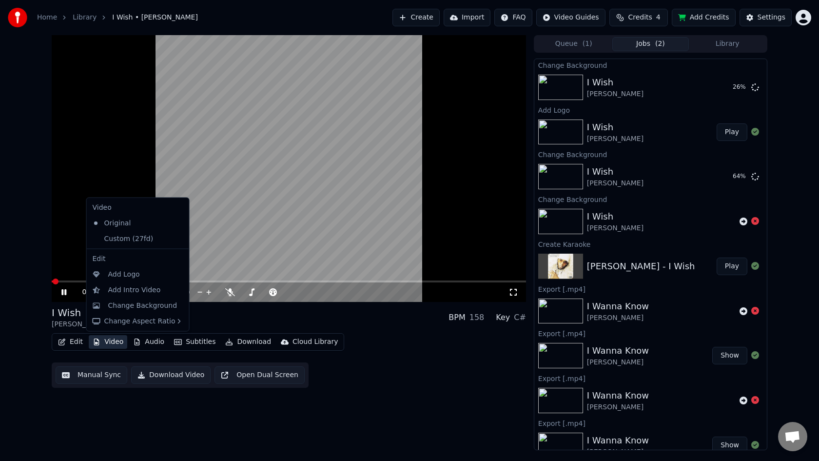
click at [103, 343] on button "Video" at bounding box center [108, 342] width 39 height 14
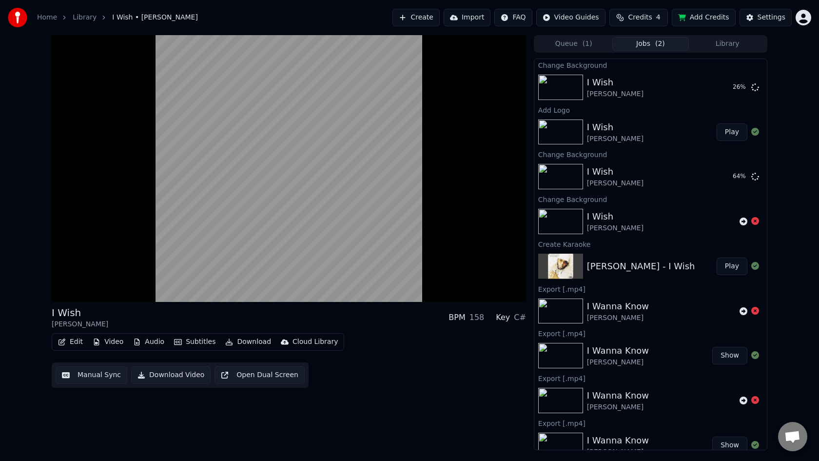
click at [103, 343] on button "Video" at bounding box center [108, 342] width 39 height 14
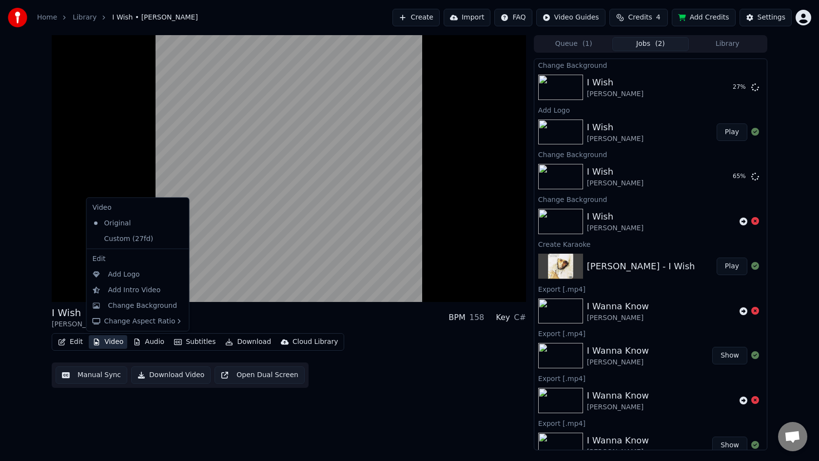
click at [103, 343] on button "Video" at bounding box center [108, 342] width 39 height 14
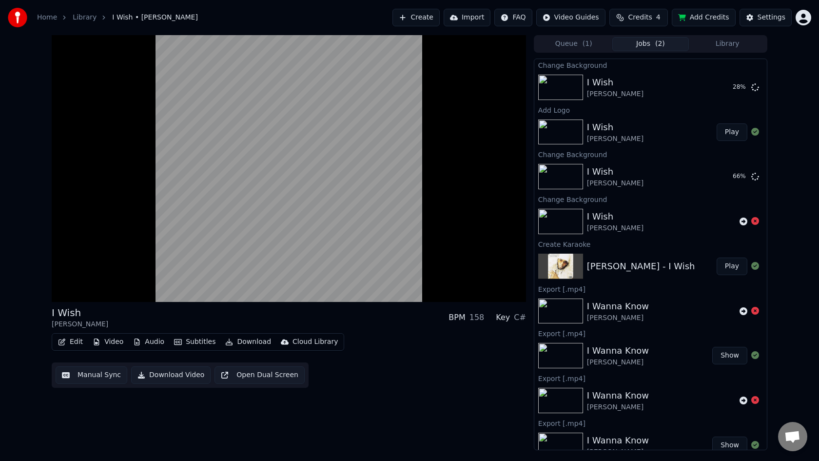
click at [103, 343] on button "Video" at bounding box center [108, 342] width 39 height 14
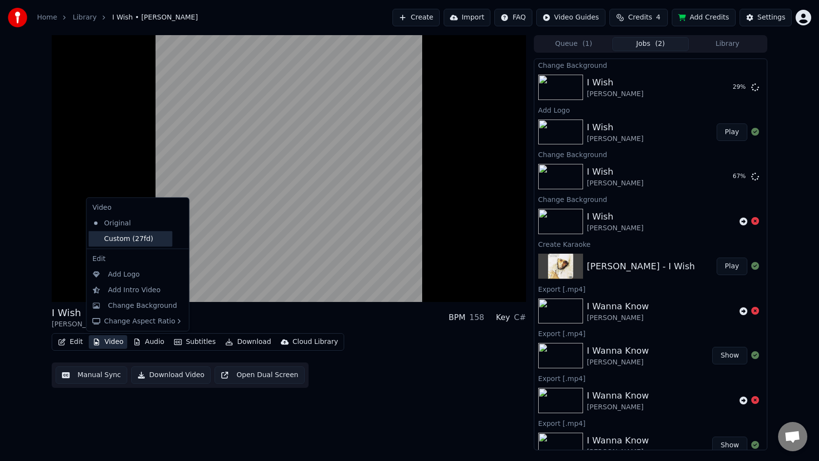
click at [111, 241] on div "Custom (27fd)" at bounding box center [131, 239] width 84 height 16
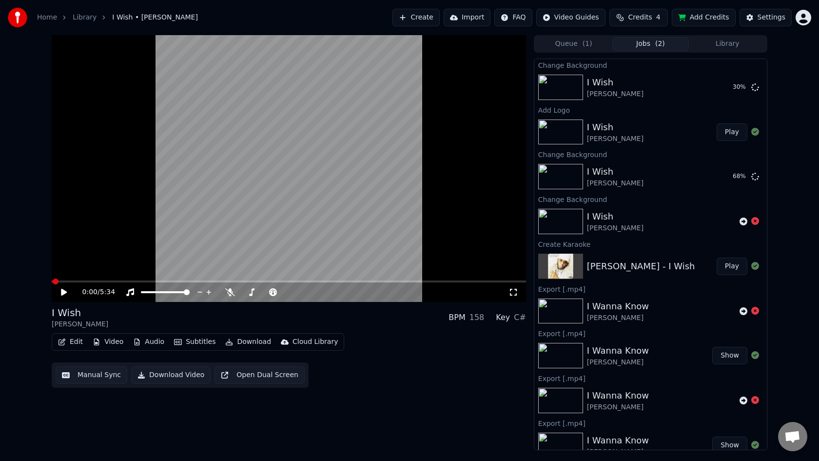
click at [64, 293] on icon at bounding box center [64, 292] width 6 height 7
click at [469, 200] on video at bounding box center [289, 168] width 474 height 267
click at [733, 134] on button "Play" at bounding box center [731, 132] width 31 height 18
click at [64, 292] on icon at bounding box center [63, 292] width 5 height 6
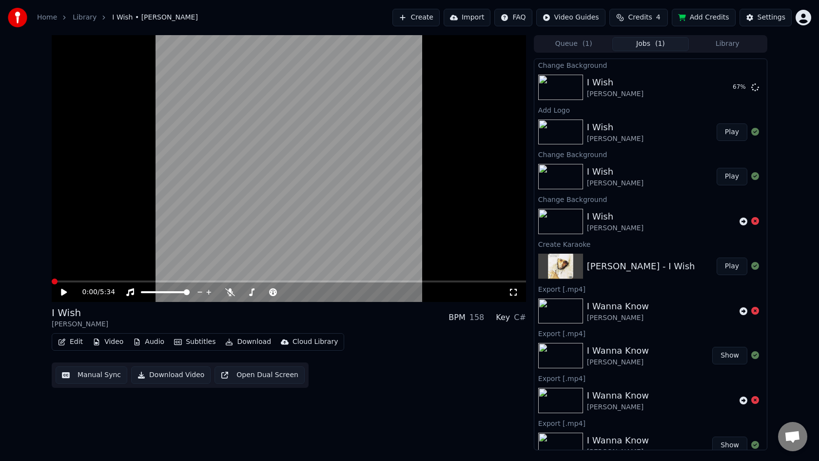
click at [62, 289] on icon at bounding box center [64, 292] width 6 height 7
click at [732, 176] on button "Play" at bounding box center [731, 177] width 31 height 18
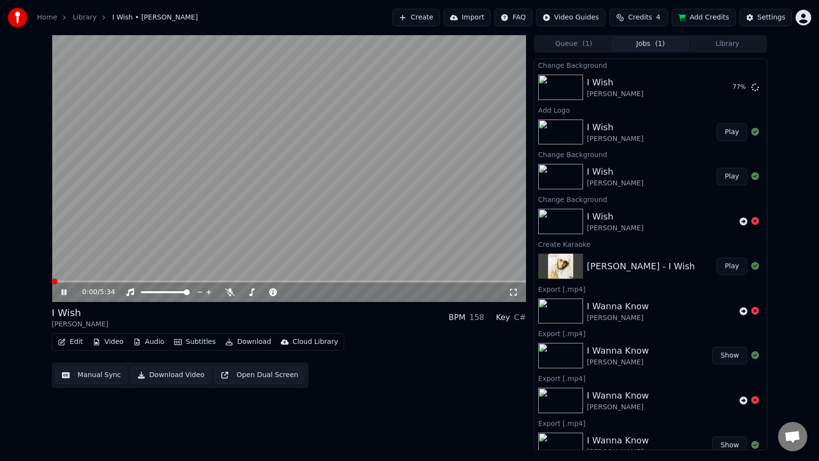
click at [109, 343] on button "Video" at bounding box center [108, 342] width 39 height 14
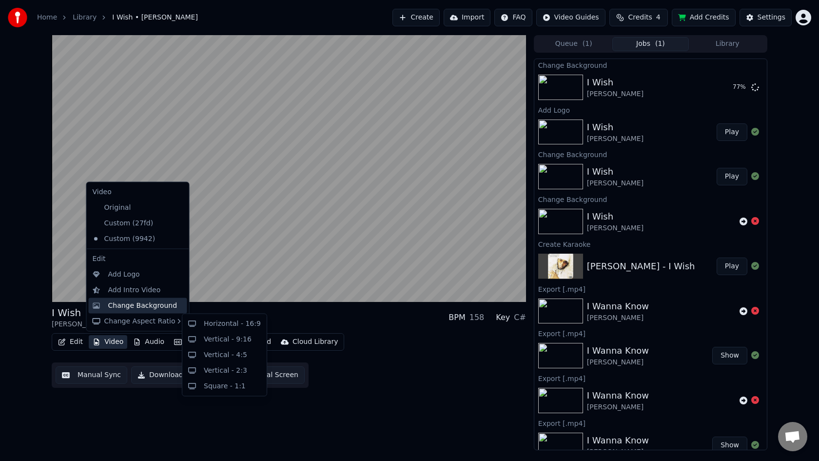
click at [120, 307] on div "Change Background" at bounding box center [142, 305] width 69 height 10
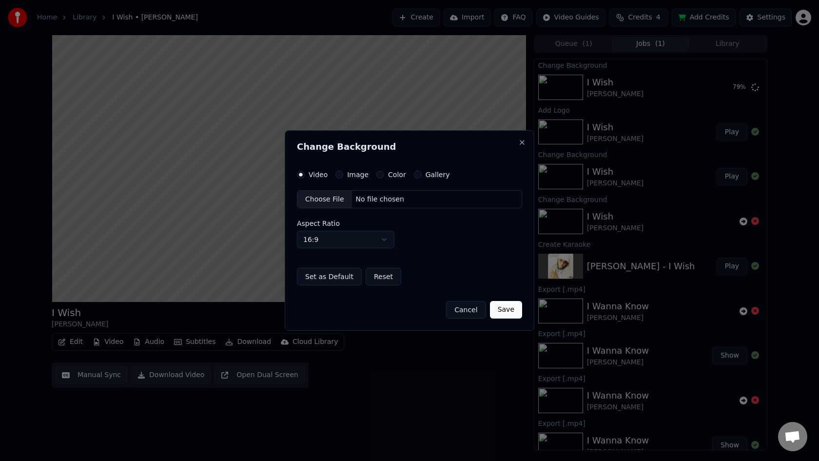
click at [341, 176] on button "Image" at bounding box center [339, 175] width 8 height 8
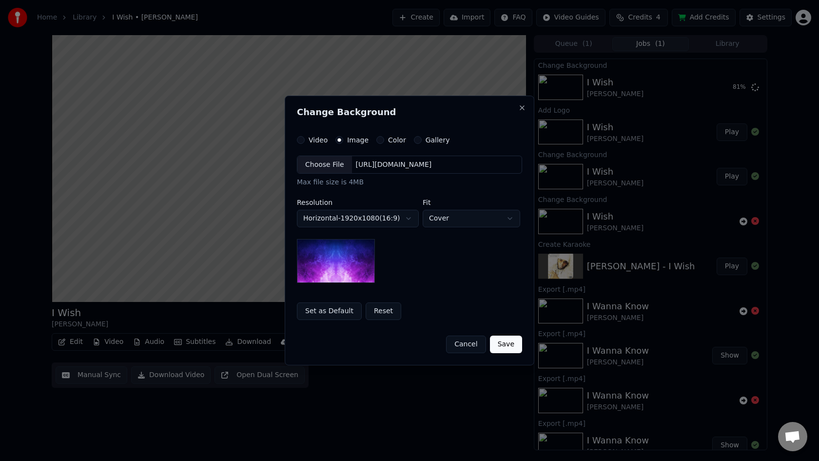
click at [470, 344] on button "Cancel" at bounding box center [465, 344] width 39 height 18
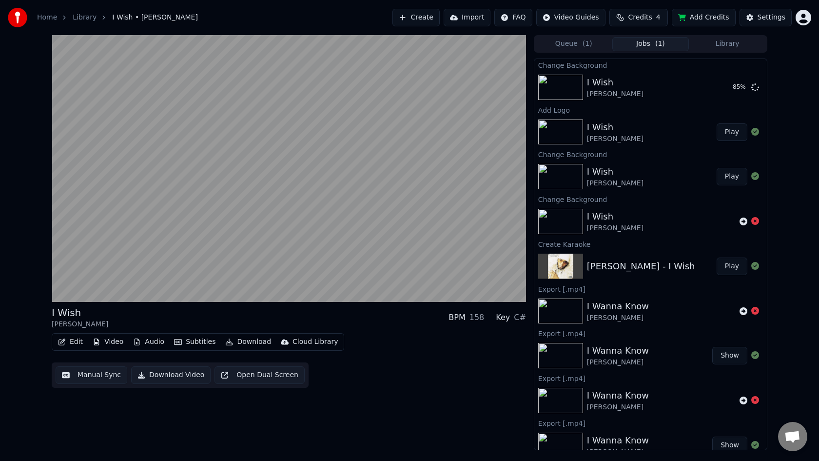
click at [107, 340] on button "Video" at bounding box center [108, 342] width 39 height 14
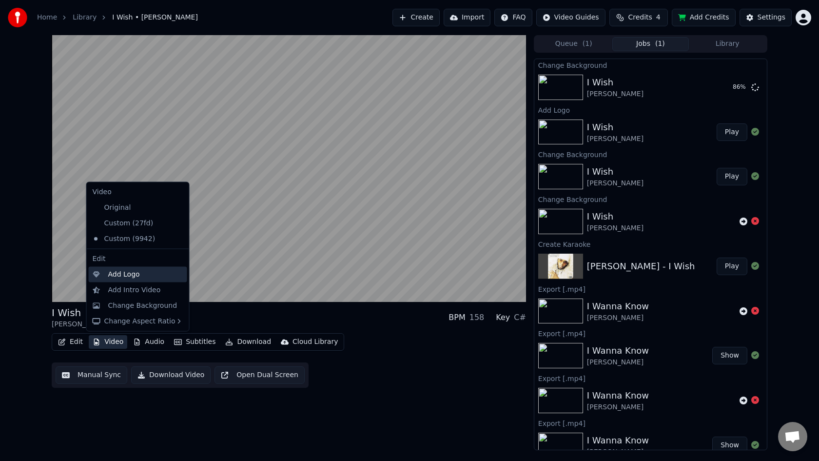
click at [112, 275] on div "Add Logo" at bounding box center [124, 274] width 32 height 10
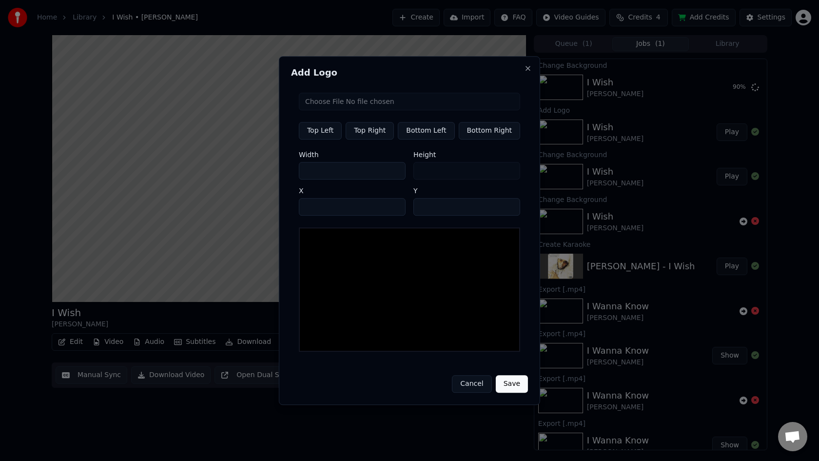
click at [327, 129] on button "Top Left" at bounding box center [320, 131] width 43 height 18
click at [368, 103] on input "file" at bounding box center [409, 102] width 221 height 18
type input "**********"
click at [323, 136] on button "Top Left" at bounding box center [320, 131] width 43 height 18
type input "***"
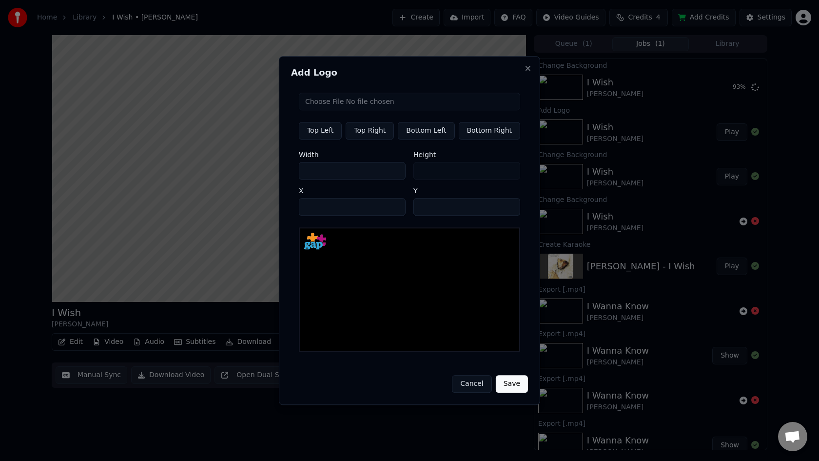
click at [507, 382] on button "Save" at bounding box center [512, 384] width 32 height 18
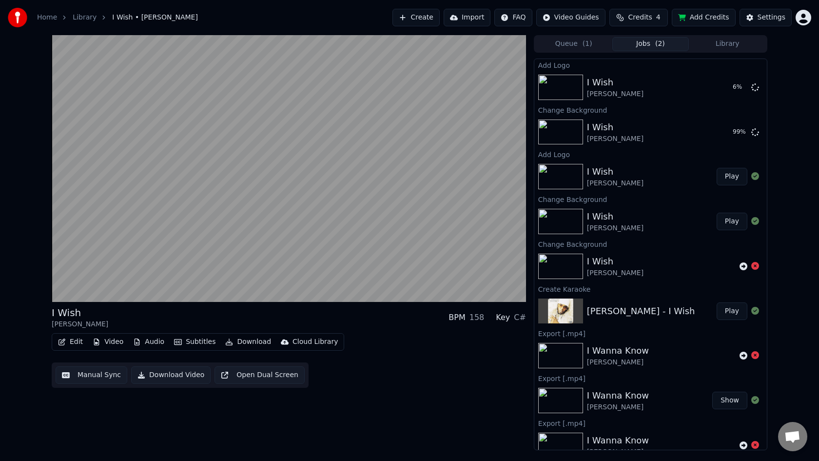
click at [653, 43] on button "Jobs ( 2 )" at bounding box center [650, 44] width 77 height 14
click at [582, 45] on span "( 1 )" at bounding box center [587, 44] width 10 height 10
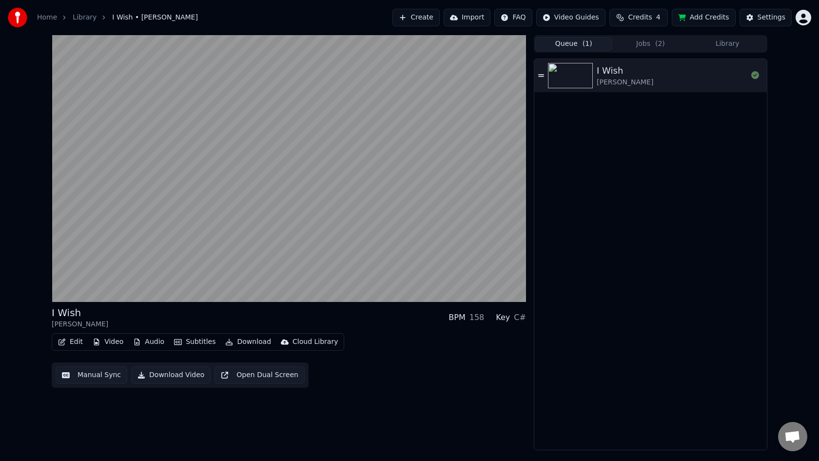
click at [652, 42] on button "Jobs ( 2 )" at bounding box center [650, 44] width 77 height 14
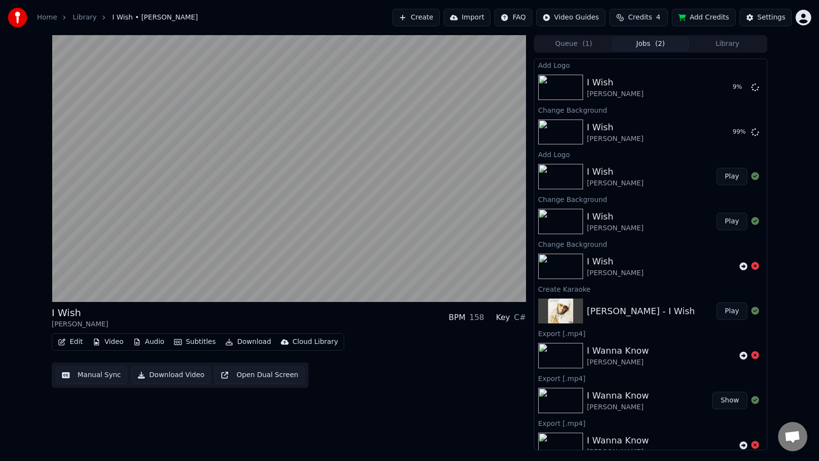
click at [728, 45] on button "Library" at bounding box center [727, 44] width 77 height 14
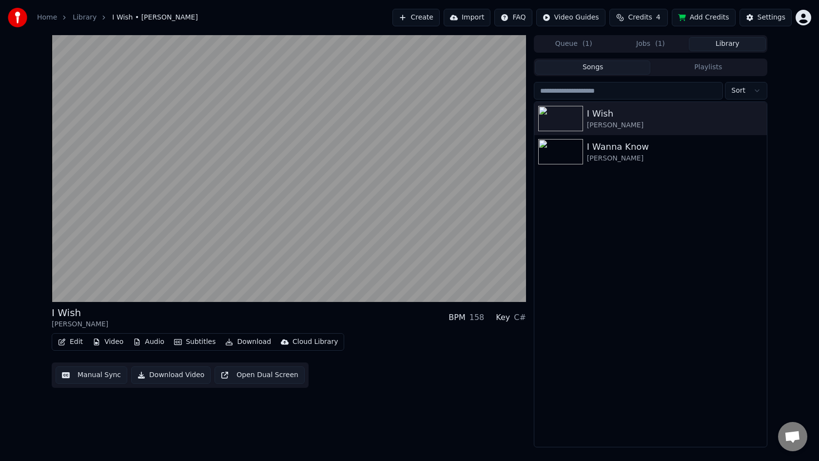
click at [652, 46] on button "Jobs ( 1 )" at bounding box center [650, 44] width 77 height 14
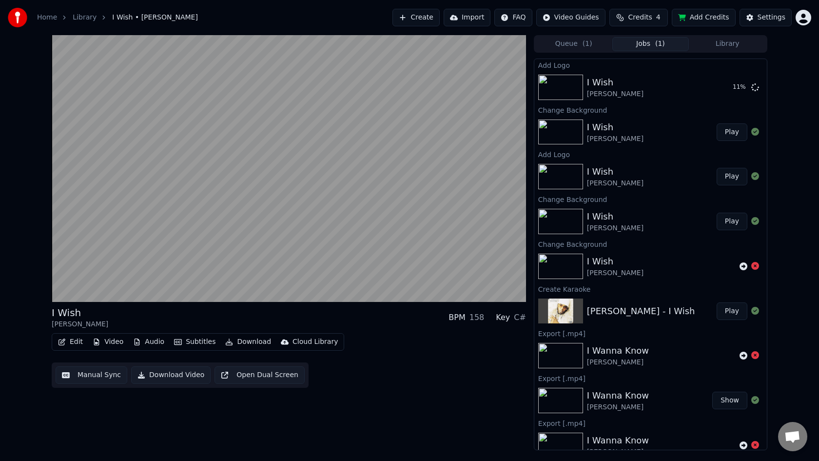
click at [718, 44] on button "Library" at bounding box center [727, 44] width 77 height 14
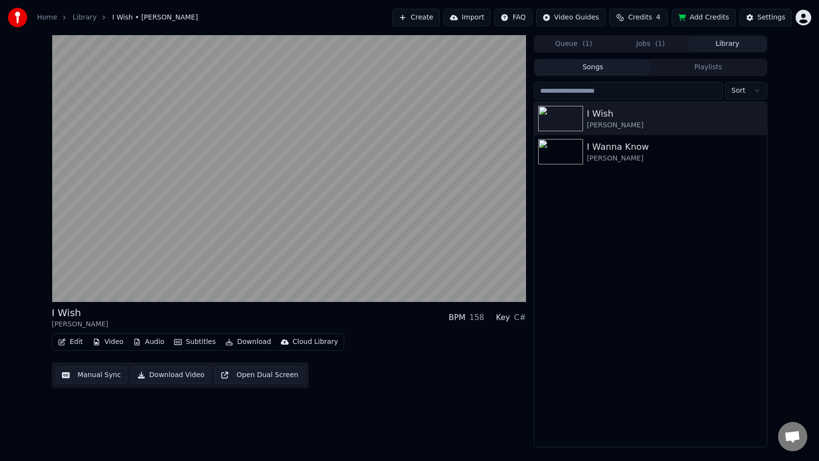
click at [653, 50] on button "Jobs ( 1 )" at bounding box center [650, 44] width 77 height 14
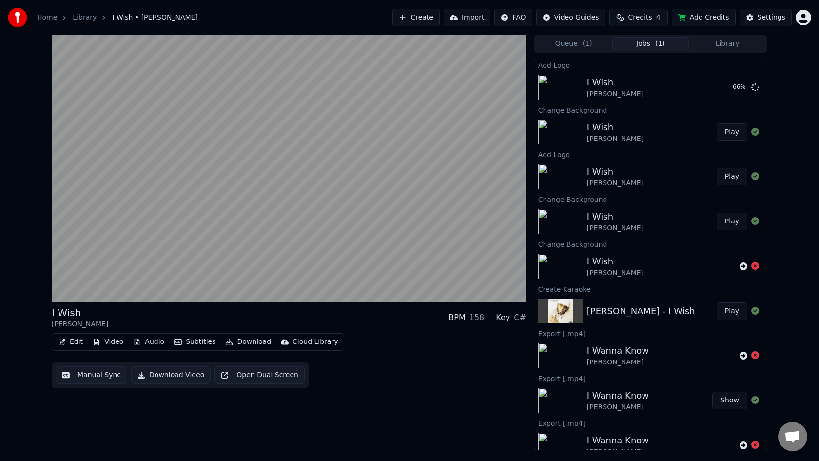
click at [733, 177] on button "Play" at bounding box center [731, 177] width 31 height 18
click at [732, 222] on button "Play" at bounding box center [731, 222] width 31 height 18
click at [731, 87] on button "Play" at bounding box center [731, 87] width 31 height 18
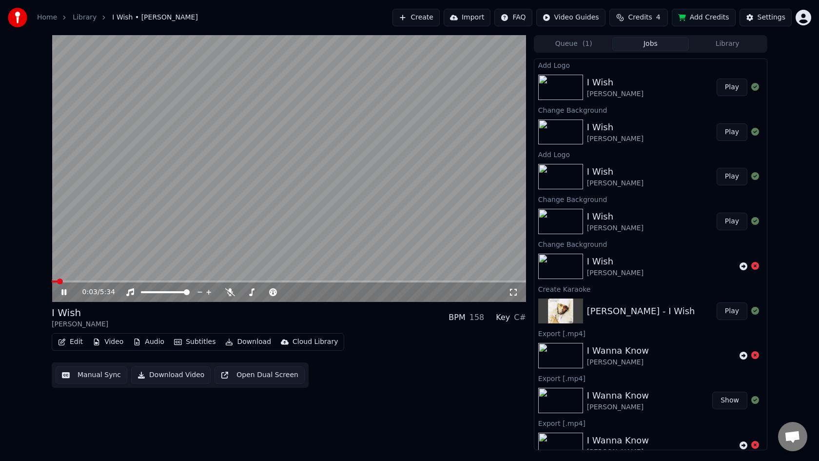
click at [186, 374] on button "Download Video" at bounding box center [170, 375] width 79 height 18
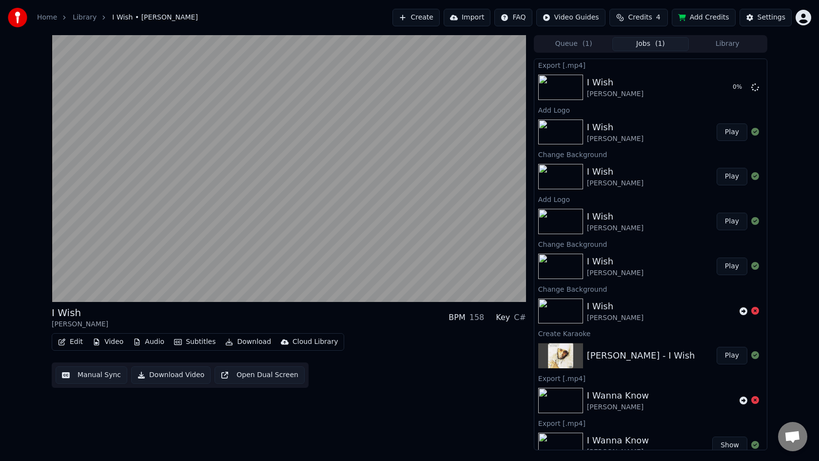
click at [651, 45] on button "Jobs ( 1 )" at bounding box center [650, 44] width 77 height 14
click at [577, 43] on button "Queue ( 1 )" at bounding box center [573, 44] width 77 height 14
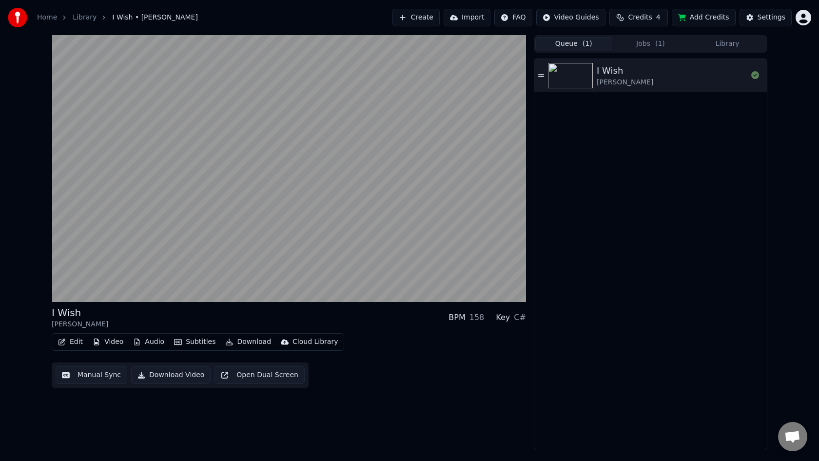
click at [646, 73] on div "I Wish [PERSON_NAME]" at bounding box center [672, 75] width 151 height 23
click at [543, 75] on icon at bounding box center [541, 75] width 6 height 2
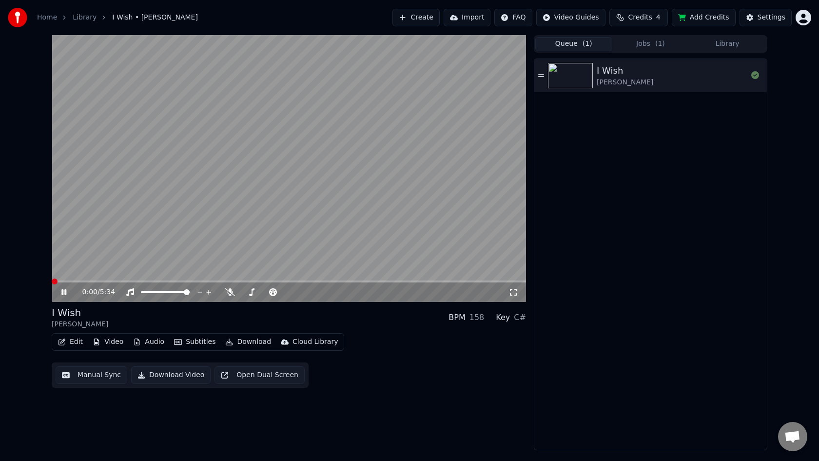
click at [473, 20] on button "Import" at bounding box center [467, 18] width 47 height 18
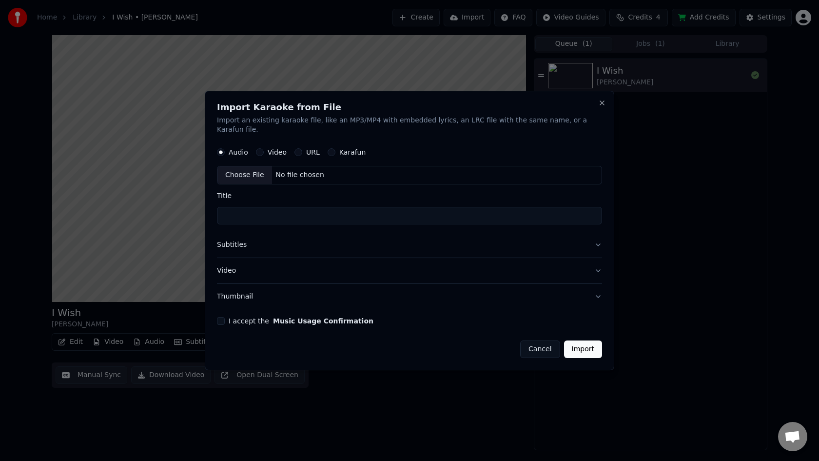
click at [529, 342] on button "Cancel" at bounding box center [539, 349] width 39 height 18
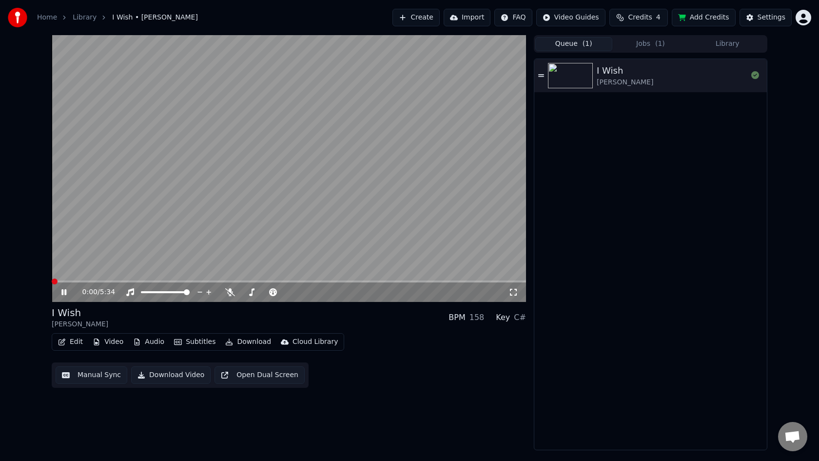
click at [663, 44] on span "( 1 )" at bounding box center [660, 44] width 10 height 10
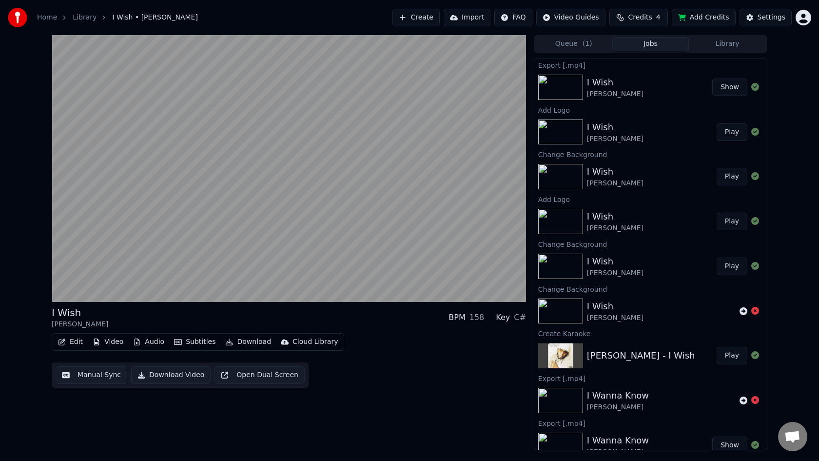
click at [725, 47] on button "Library" at bounding box center [727, 44] width 77 height 14
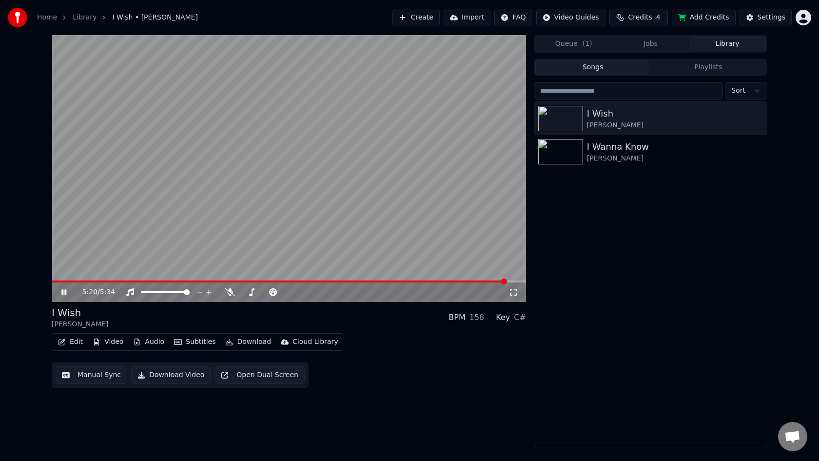
click at [585, 41] on span "( 1 )" at bounding box center [587, 44] width 10 height 10
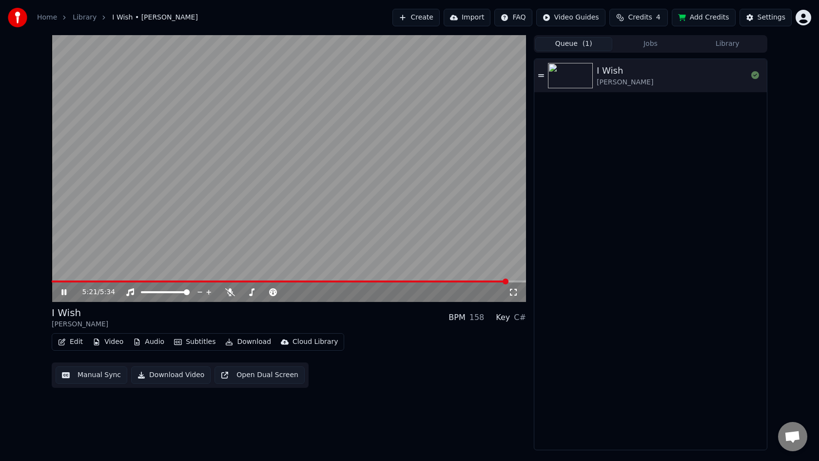
click at [651, 40] on button "Jobs" at bounding box center [650, 44] width 77 height 14
